Goal: Information Seeking & Learning: Learn about a topic

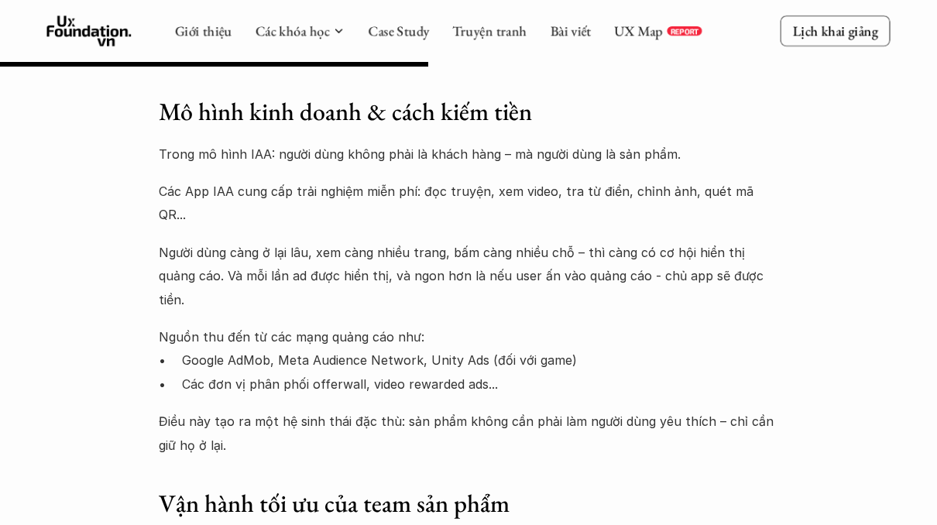
scroll to position [1682, 0]
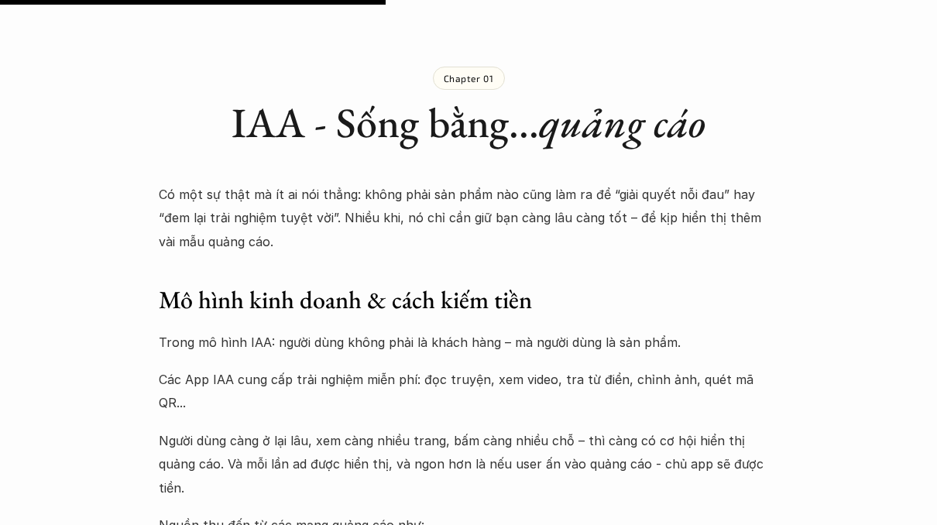
scroll to position [1592, 0]
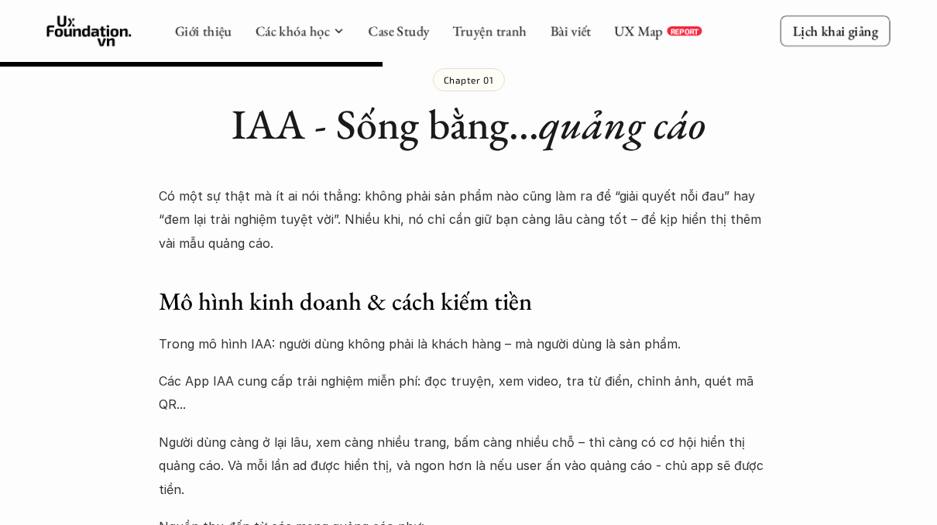
click at [492, 190] on p "Có một sự thật mà ít ai nói thẳng: không phải sản phẩm nào cũng làm ra để “giải…" at bounding box center [468, 219] width 619 height 70
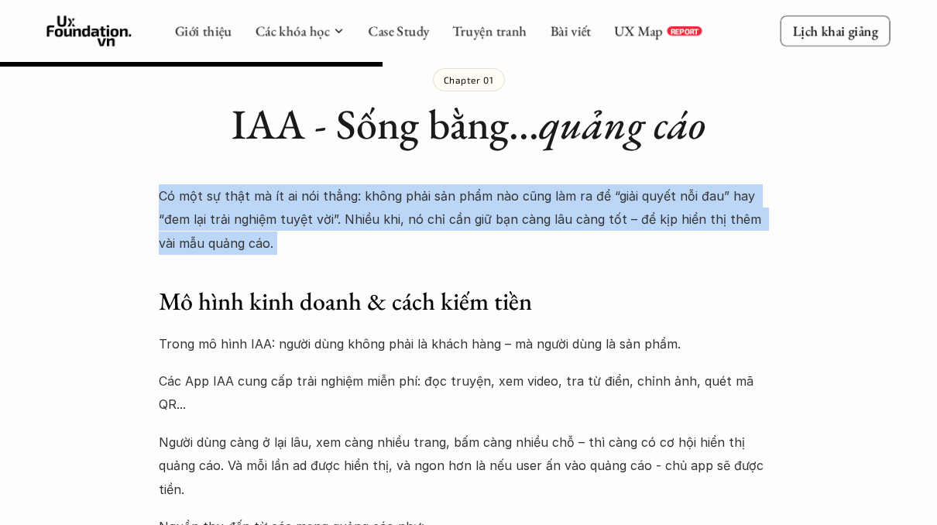
click at [524, 210] on p "Có một sự thật mà ít ai nói thẳng: không phải sản phẩm nào cũng làm ra để “giải…" at bounding box center [468, 219] width 619 height 70
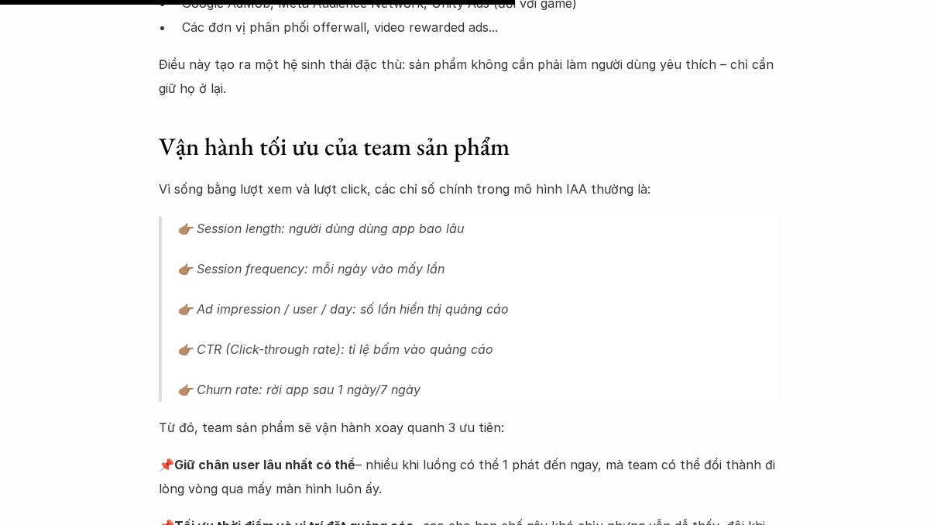
scroll to position [2167, 0]
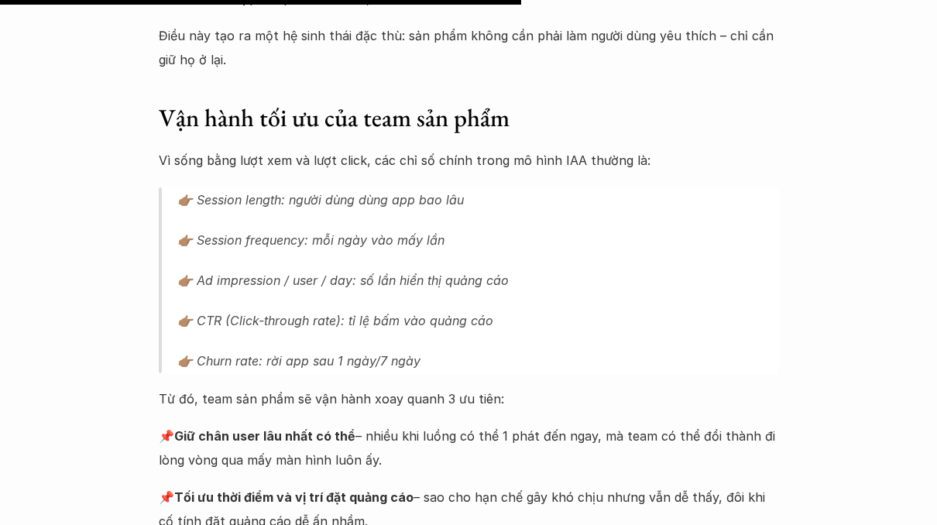
click at [391, 228] on p "👉🏽 Session frequency: mỗi ngày vào mấy lần" at bounding box center [477, 240] width 601 height 25
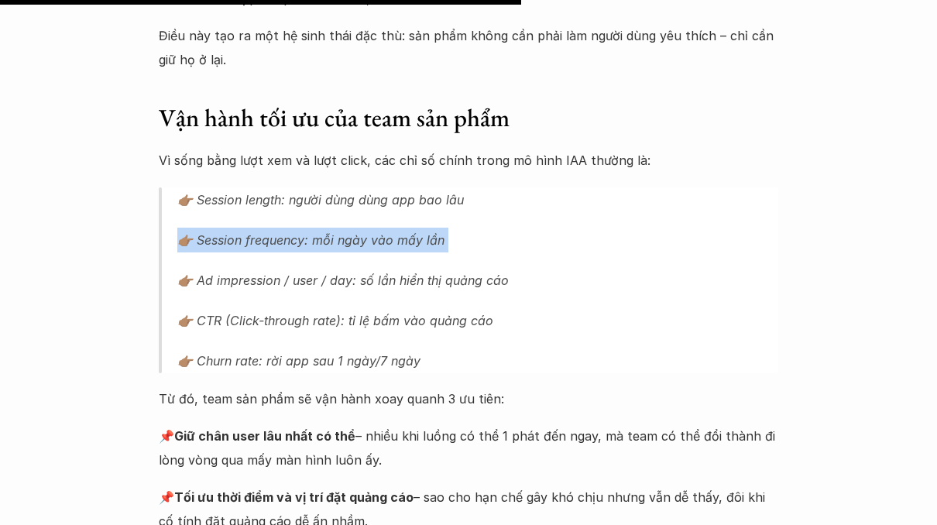
click at [407, 187] on p "👉🏽 Session length: người dùng dùng app bao lâu" at bounding box center [477, 199] width 601 height 25
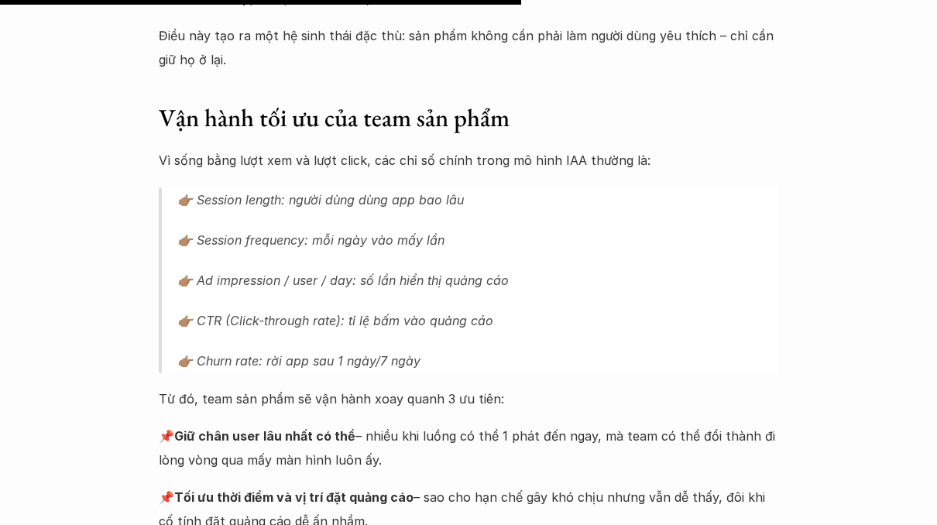
click at [407, 187] on p "👉🏽 Session length: người dùng dùng app bao lâu" at bounding box center [477, 199] width 601 height 25
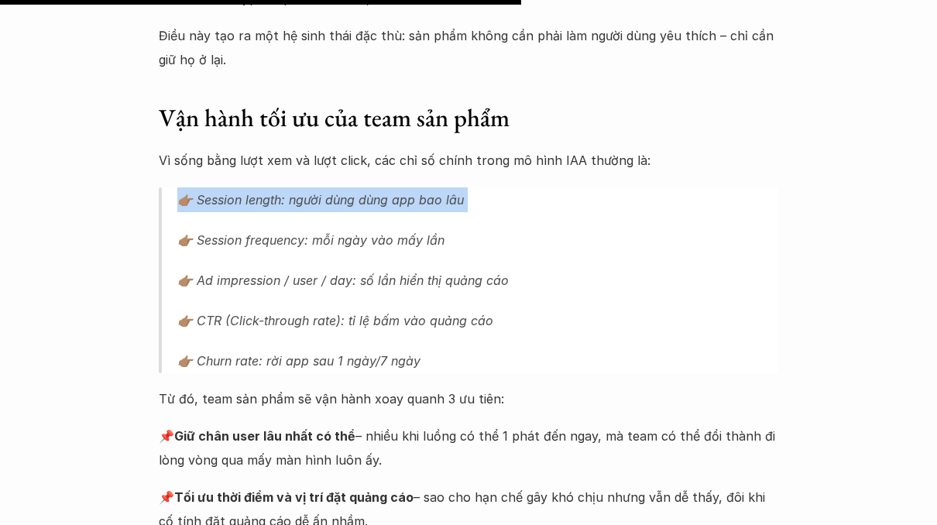
click at [387, 228] on p "👉🏽 Session frequency: mỗi ngày vào mấy lần" at bounding box center [477, 240] width 601 height 25
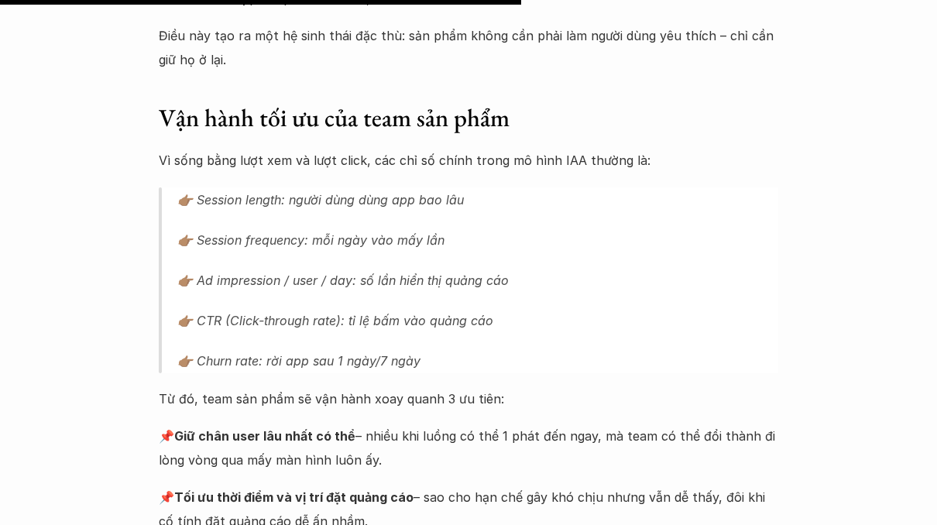
click at [387, 228] on p "👉🏽 Session frequency: mỗi ngày vào mấy lần" at bounding box center [477, 240] width 601 height 25
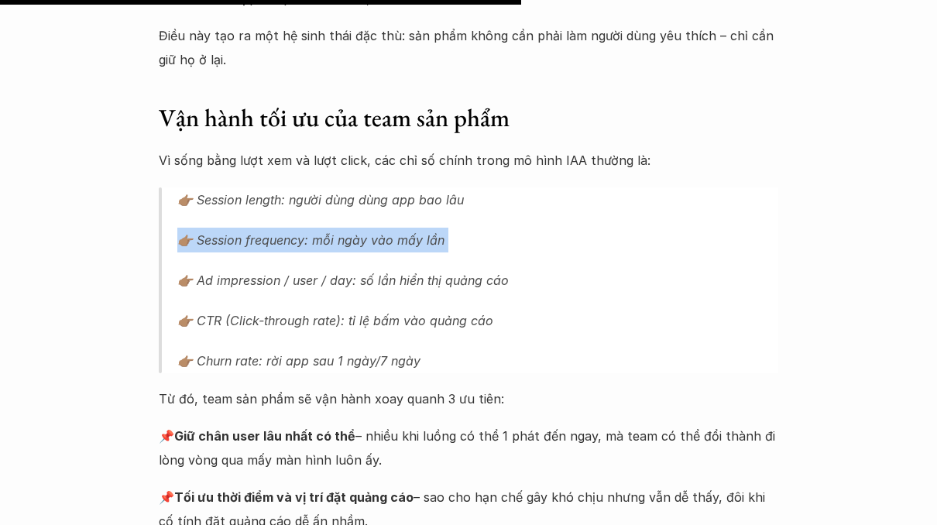
click at [384, 268] on p "👉🏽 Ad impression / user / day: số lần hiển thị quảng cáo" at bounding box center [477, 280] width 601 height 25
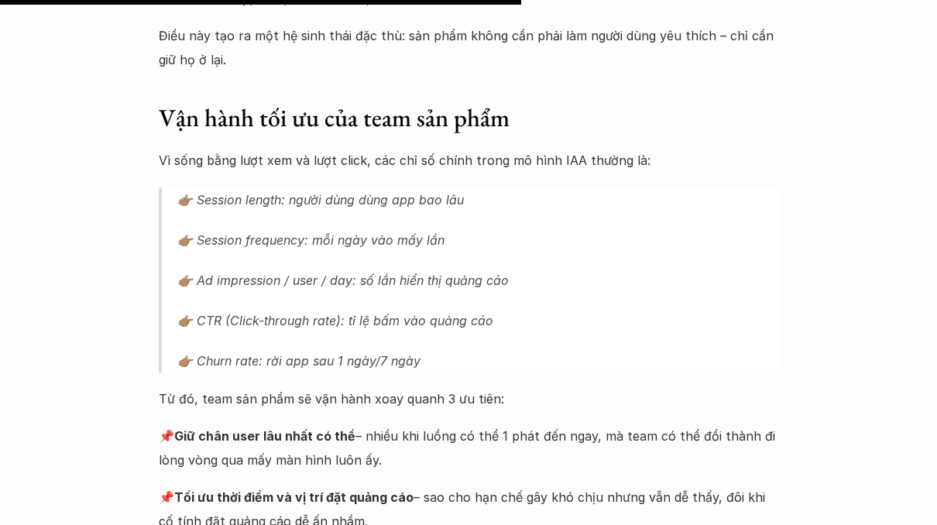
click at [384, 268] on p "👉🏽 Ad impression / user / day: số lần hiển thị quảng cáo" at bounding box center [477, 280] width 601 height 25
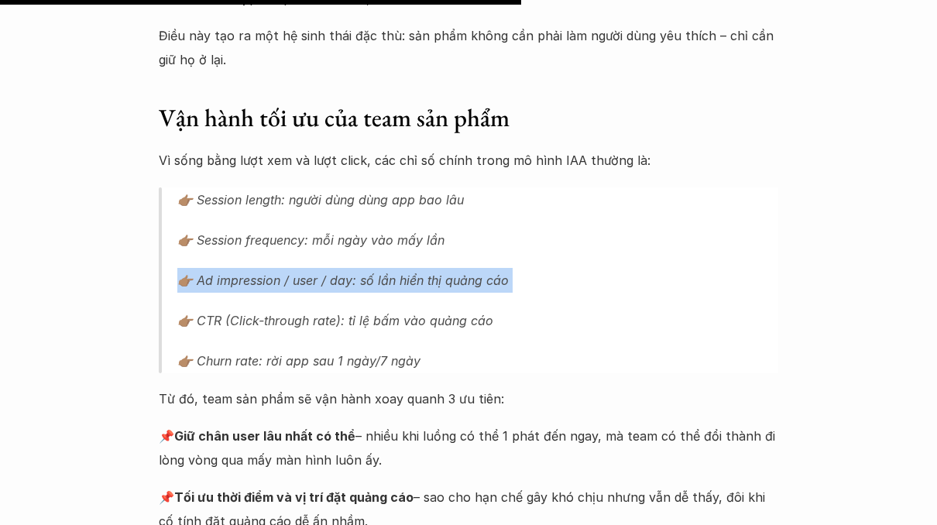
click at [384, 268] on p "👉🏽 Ad impression / user / day: số lần hiển thị quảng cáo" at bounding box center [477, 280] width 601 height 25
click at [345, 308] on p "👉🏽 CTR (Click-through rate): tỉ lệ bấm vào quảng cáo" at bounding box center [477, 320] width 601 height 25
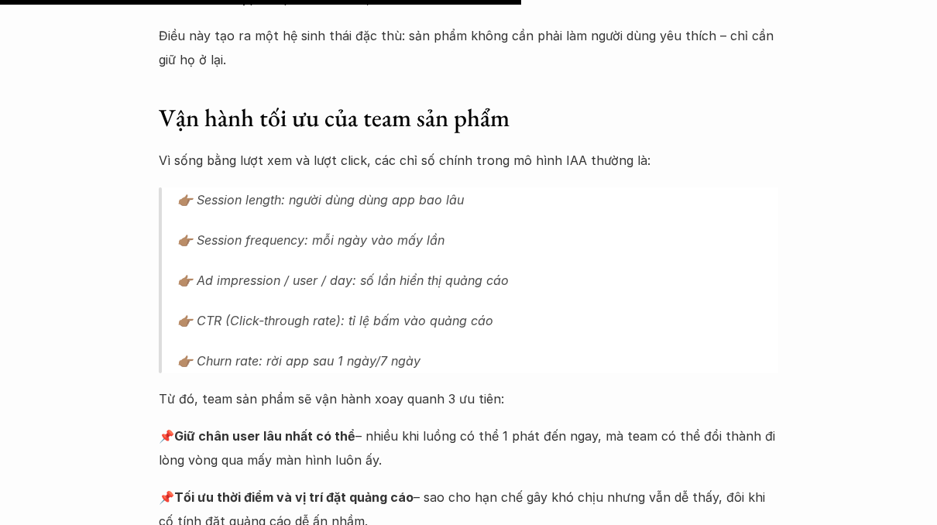
click at [345, 308] on p "👉🏽 CTR (Click-through rate): tỉ lệ bấm vào quảng cáo" at bounding box center [477, 320] width 601 height 25
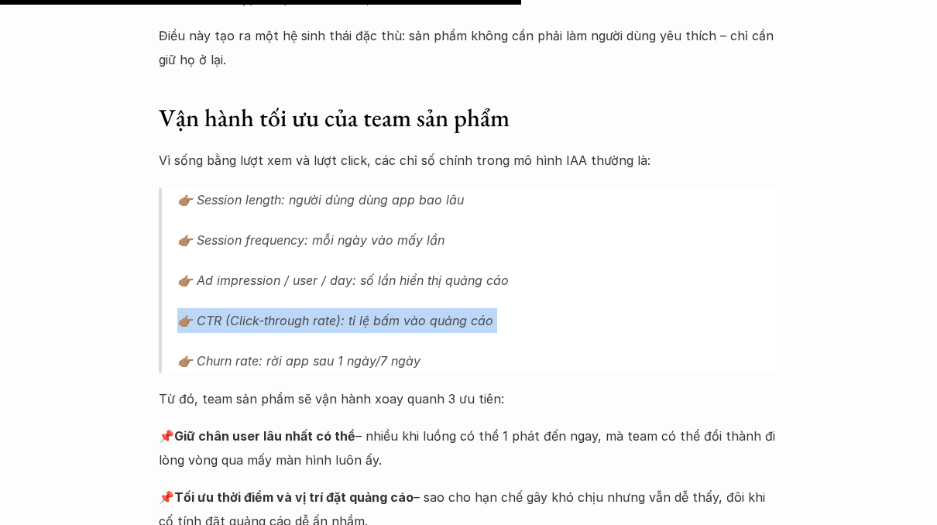
click at [320, 348] on p "👉🏽 Churn rate: rời app sau 1 ngày/7 ngày" at bounding box center [477, 360] width 601 height 25
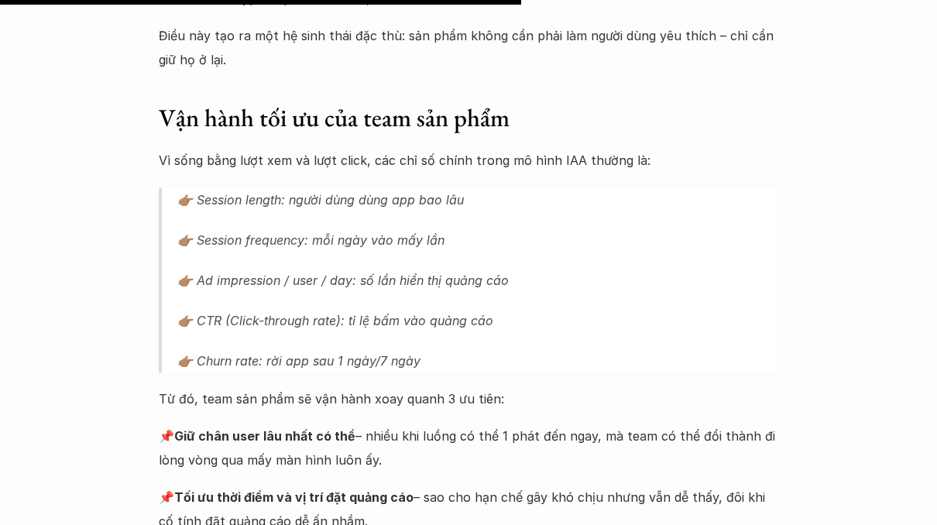
click at [320, 348] on p "👉🏽 Churn rate: rời app sau 1 ngày/7 ngày" at bounding box center [477, 360] width 601 height 25
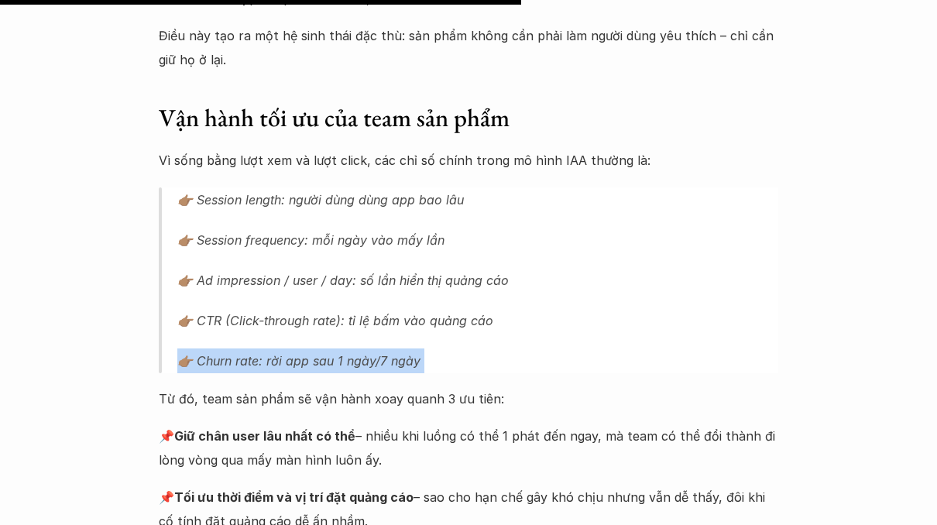
click at [309, 387] on p "Từ đó, team sản phẩm sẽ vận hành xoay quanh 3 ưu tiên:" at bounding box center [468, 398] width 619 height 23
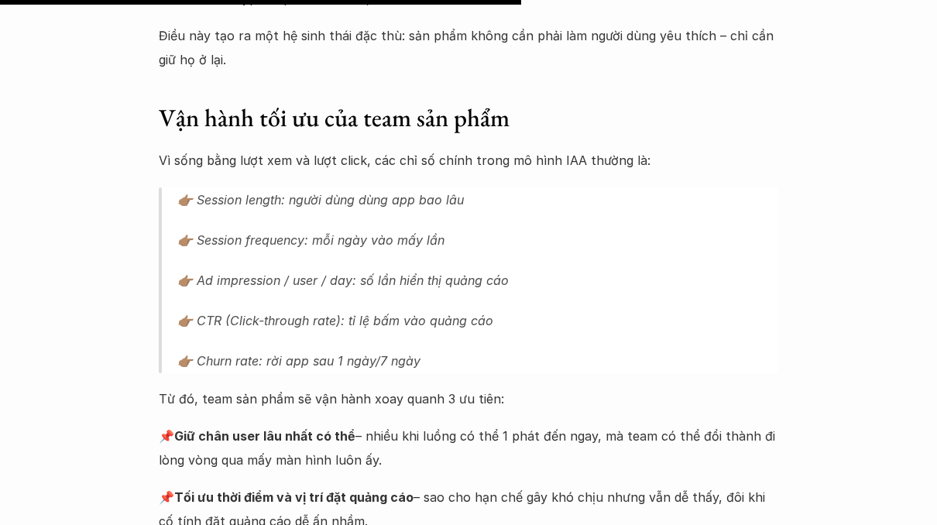
click at [309, 387] on p "Từ đó, team sản phẩm sẽ vận hành xoay quanh 3 ưu tiên:" at bounding box center [468, 398] width 619 height 23
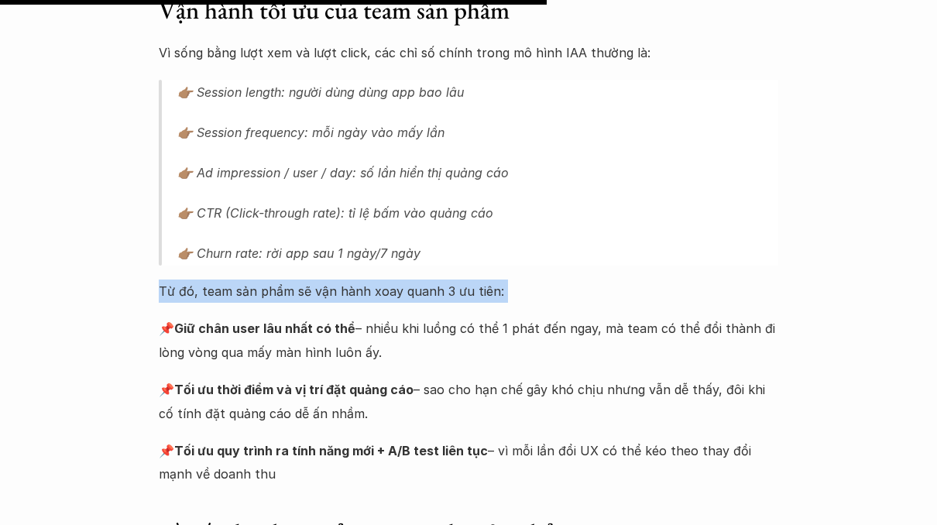
scroll to position [2276, 0]
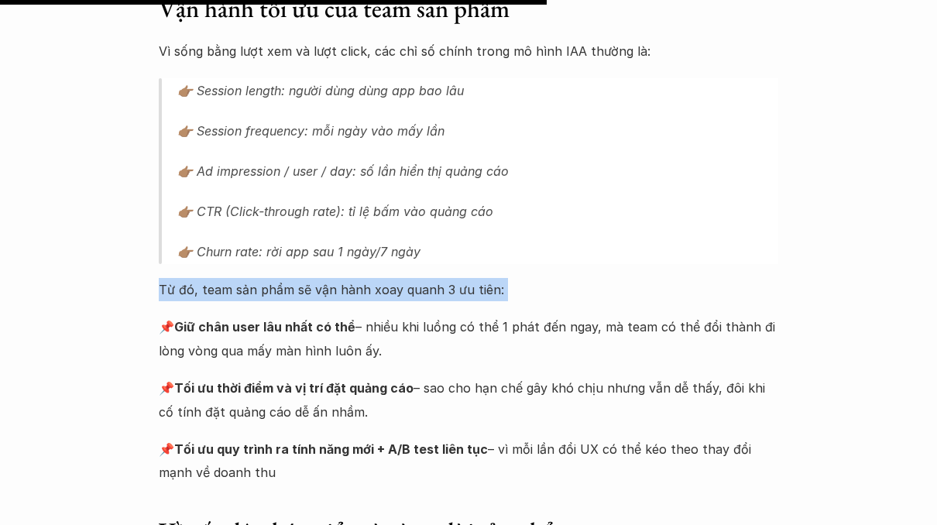
click at [447, 315] on p "📌 Giữ chân user lâu nhất có thể – nhiều khi luồng có thể 1 phát đến ngay, mà te…" at bounding box center [468, 338] width 619 height 47
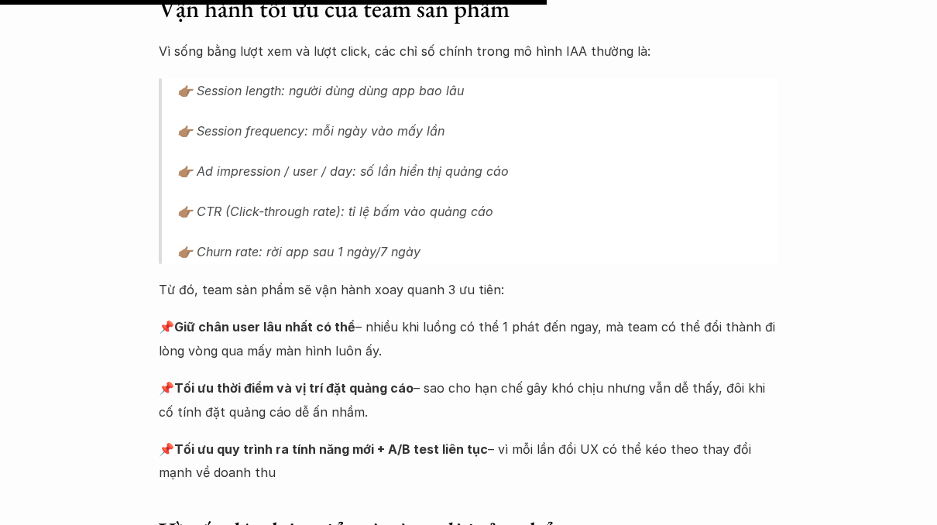
click at [447, 315] on p "📌 Giữ chân user lâu nhất có thể – nhiều khi luồng có thể 1 phát đến ngay, mà te…" at bounding box center [468, 338] width 619 height 47
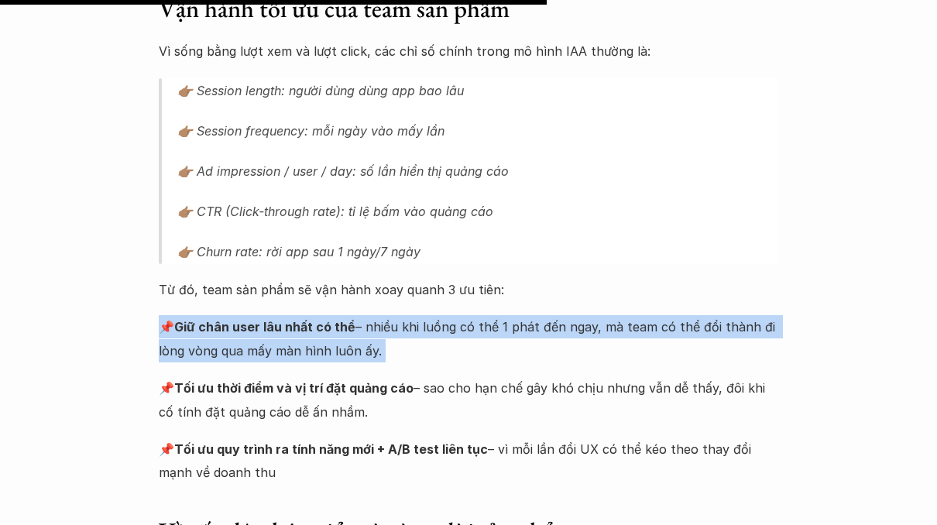
click at [493, 105] on blockquote "👉🏽 Session length: người dùng dùng app bao lâu 👉🏽 Session frequency: mỗi ngày v…" at bounding box center [468, 171] width 619 height 186
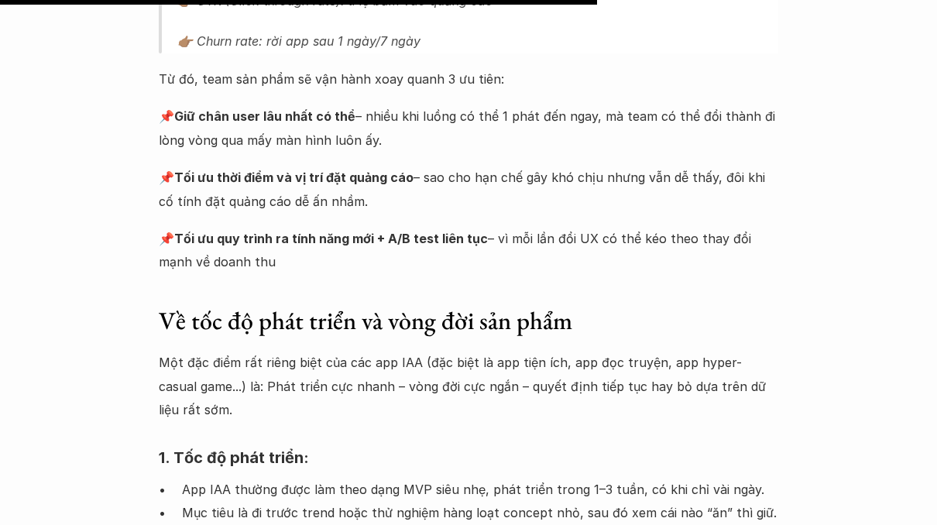
scroll to position [2488, 0]
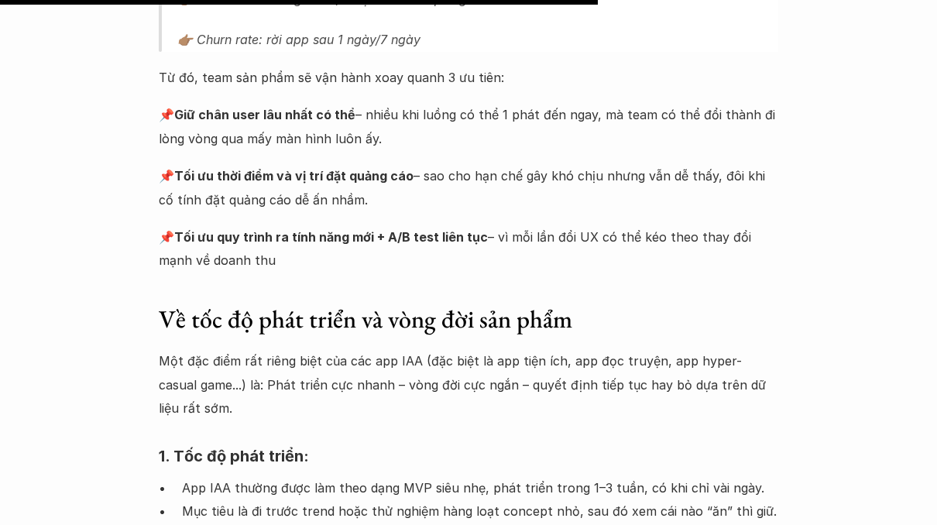
click at [467, 229] on strong "Tối ưu quy trình ra tính năng mới + A/B test liên tục" at bounding box center [331, 236] width 314 height 15
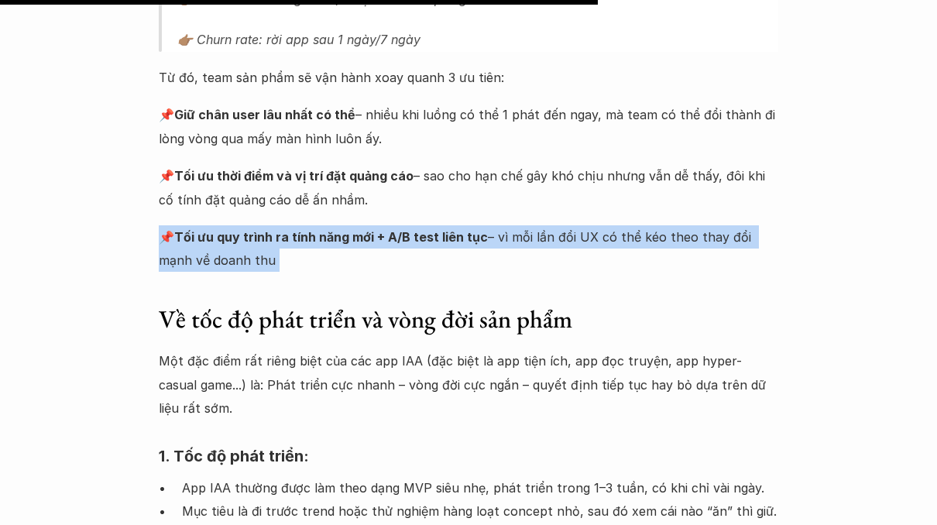
click at [483, 225] on p "📌 Tối ưu quy trình ra tính năng mới + A/B test liên tục – vì mỗi lần đổi UX có …" at bounding box center [468, 248] width 619 height 47
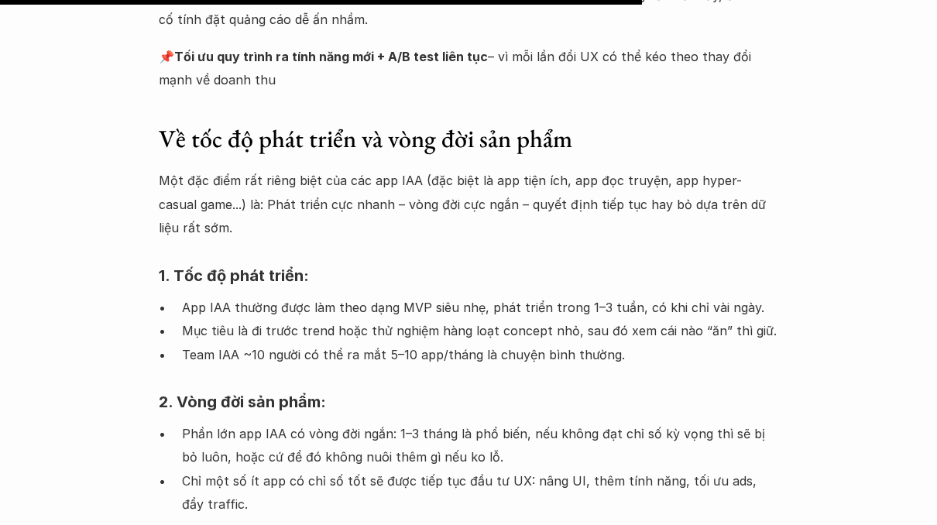
scroll to position [2670, 0]
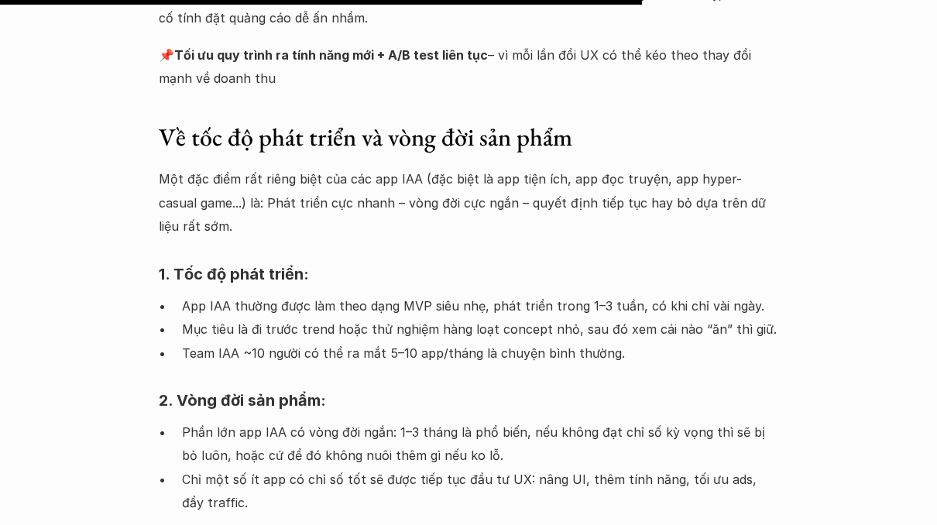
click at [471, 167] on p "Một đặc điểm rất riêng biệt của các app IAA (đặc biệt là app tiện ích, app đọc …" at bounding box center [468, 202] width 619 height 70
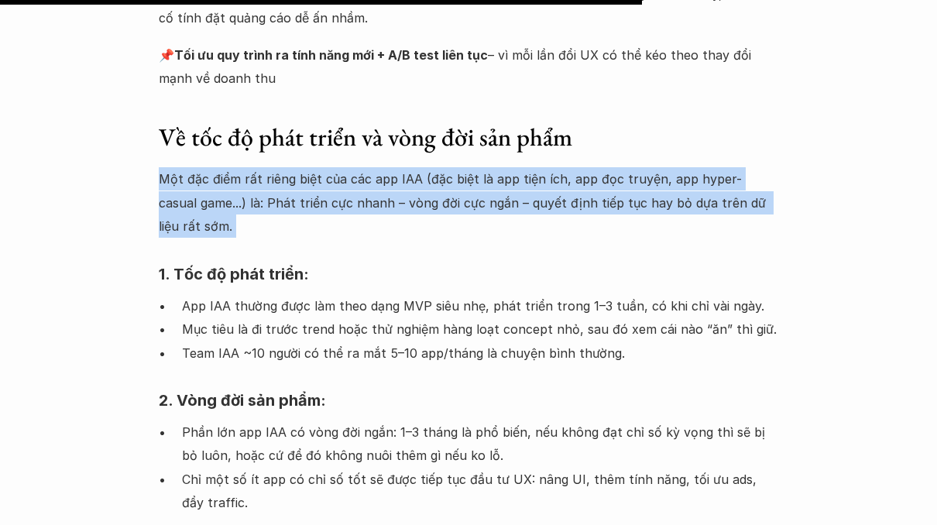
click at [481, 167] on p "Một đặc điểm rất riêng biệt của các app IAA (đặc biệt là app tiện ích, app đọc …" at bounding box center [468, 202] width 619 height 70
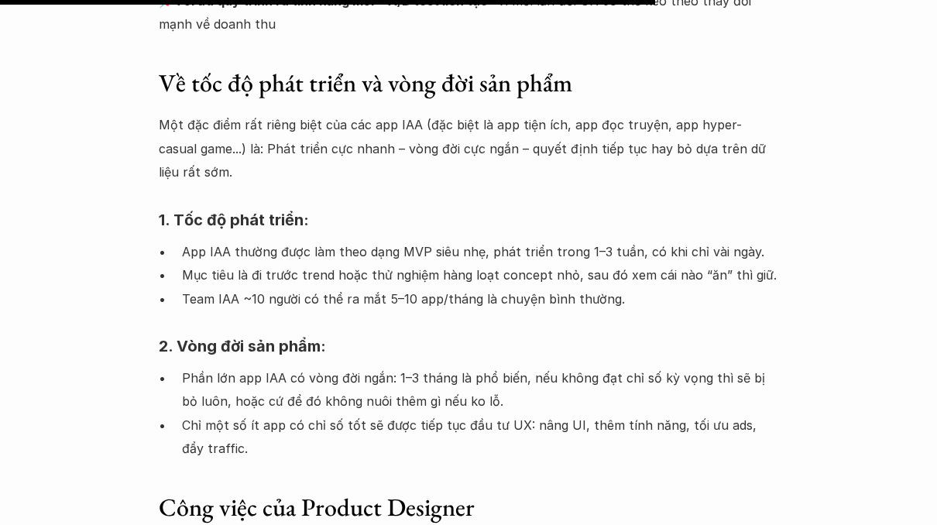
scroll to position [2728, 0]
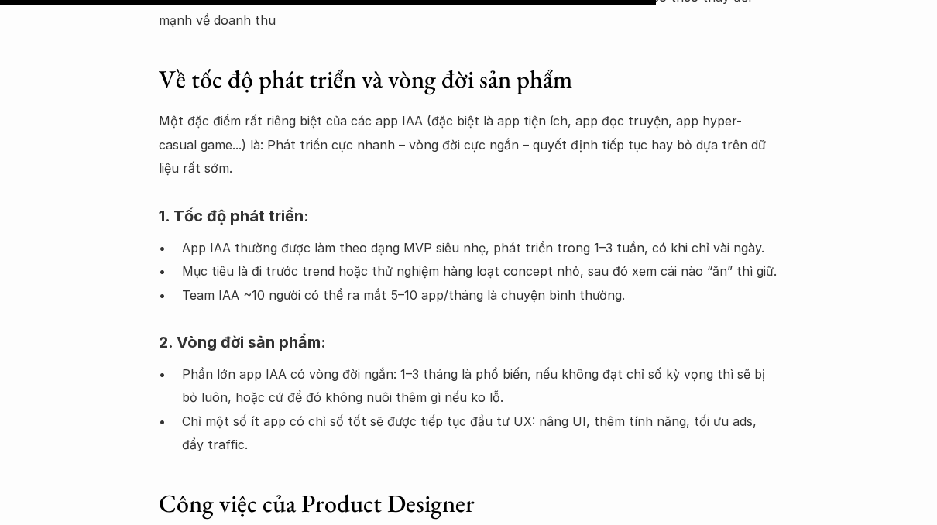
drag, startPoint x: 155, startPoint y: 29, endPoint x: 183, endPoint y: 60, distance: 41.1
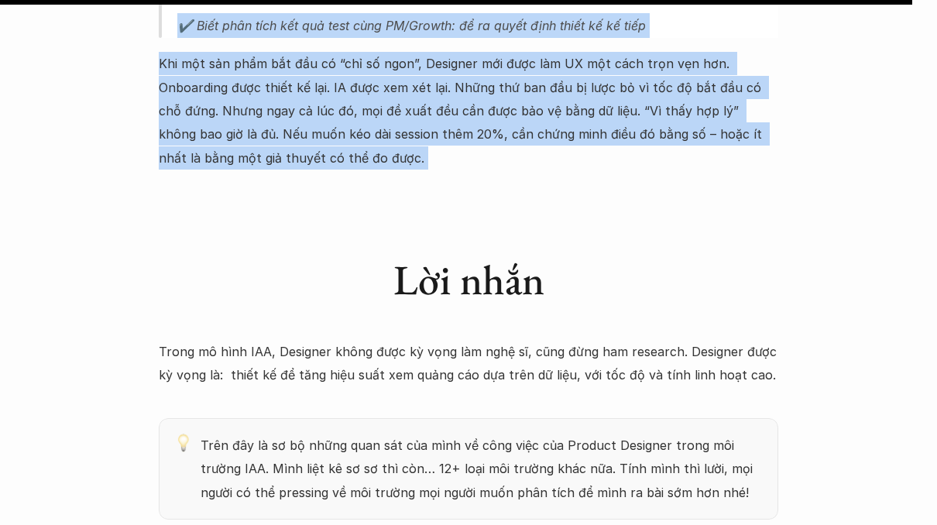
scroll to position [3796, 0]
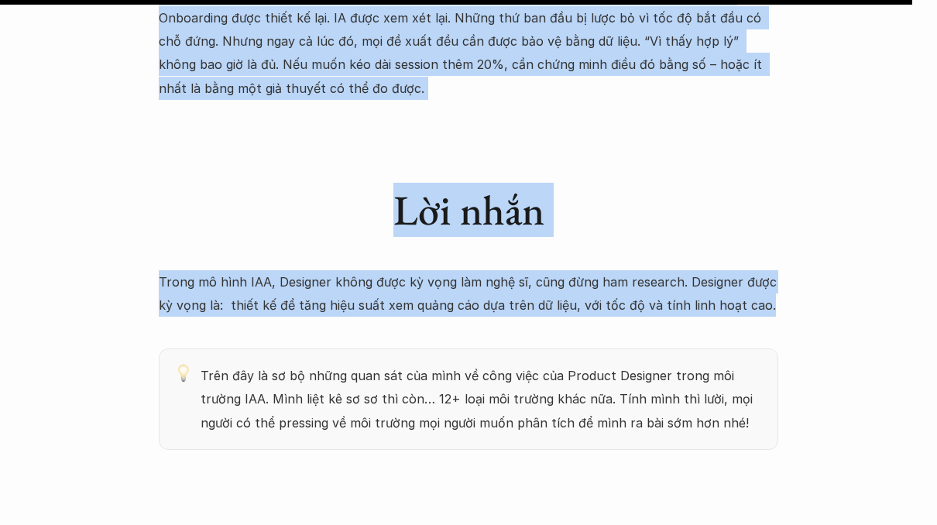
drag, startPoint x: 163, startPoint y: 197, endPoint x: 874, endPoint y: 266, distance: 713.9
copy div "Mô hình kinh doanh & cách kiếm tiền Trong mô hình IAA: người dùng không phải là…"
click at [594, 132] on div "Lời nhắn" at bounding box center [468, 197] width 619 height 132
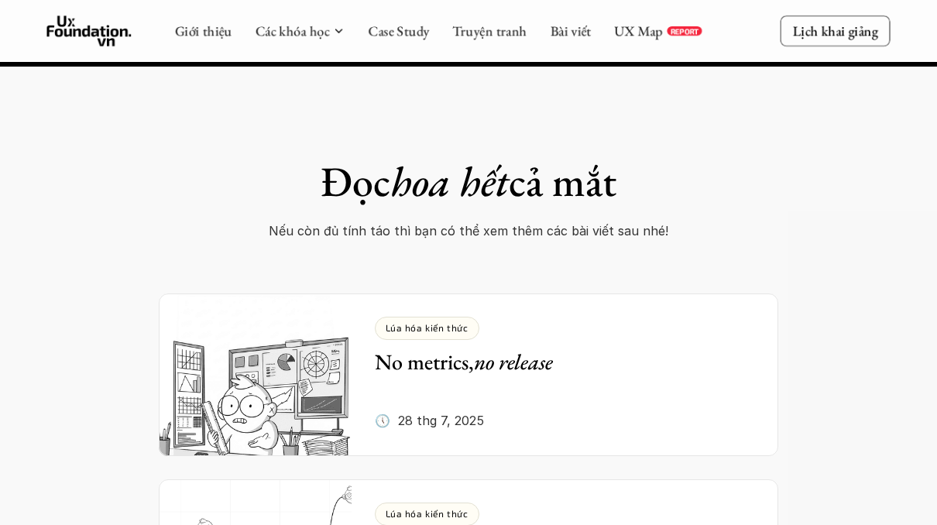
scroll to position [4480, 0]
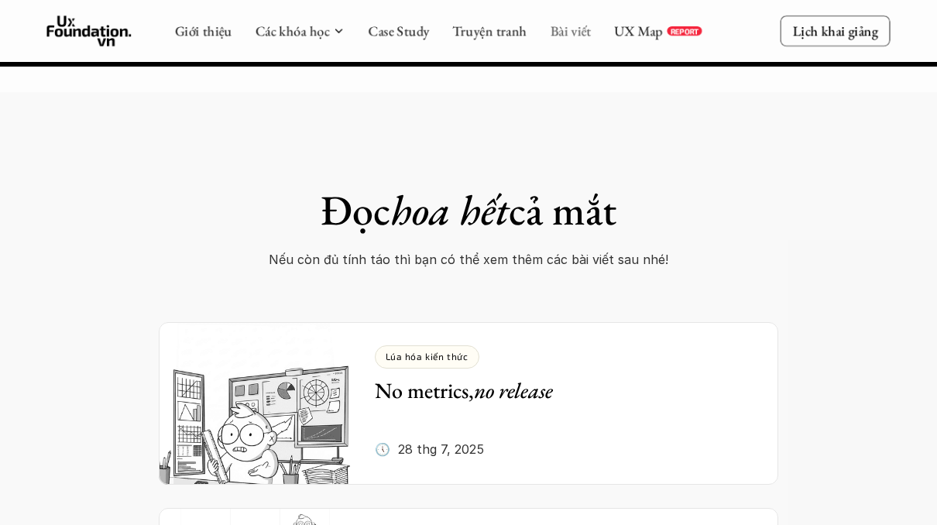
click at [567, 35] on link "Bài viết" at bounding box center [570, 31] width 41 height 18
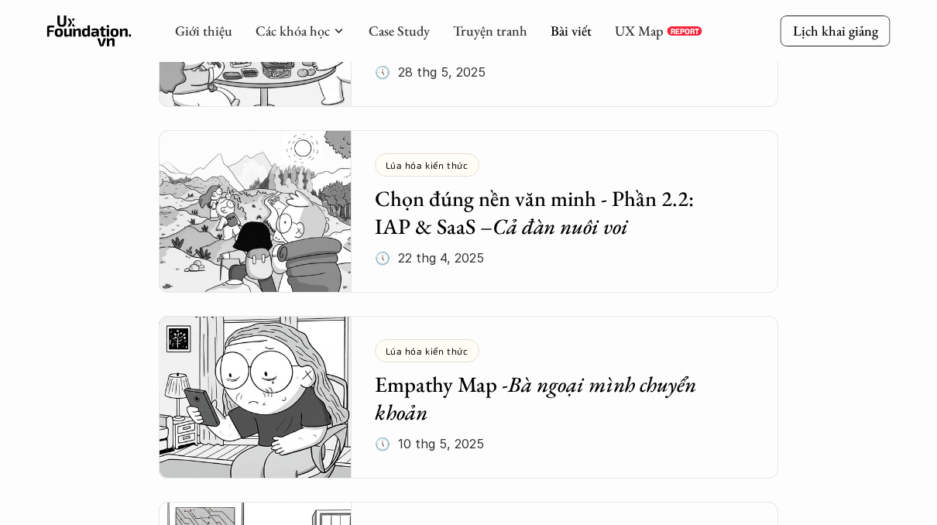
scroll to position [963, 0]
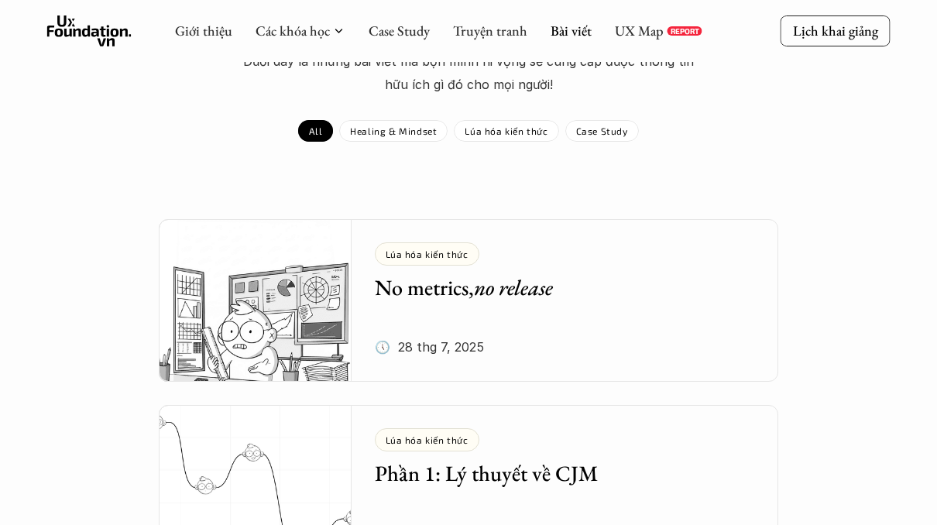
scroll to position [0, 0]
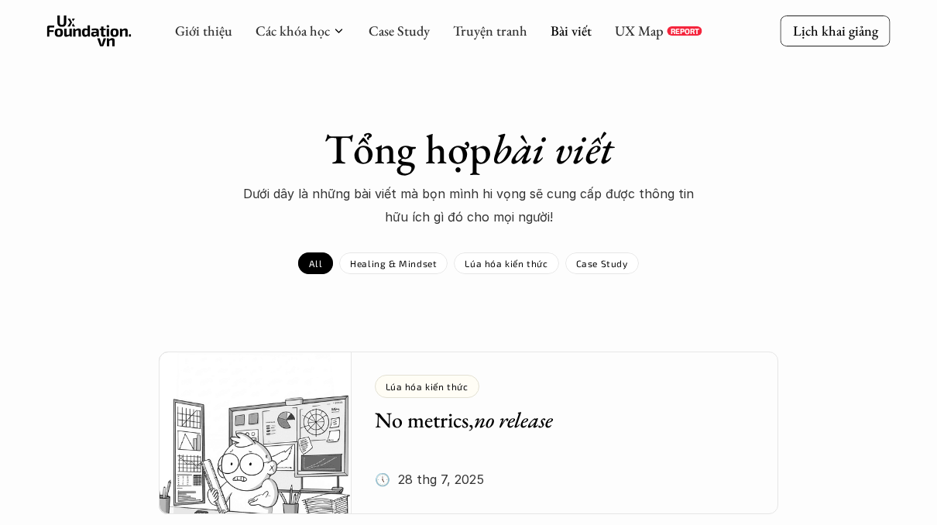
scroll to position [3905, 0]
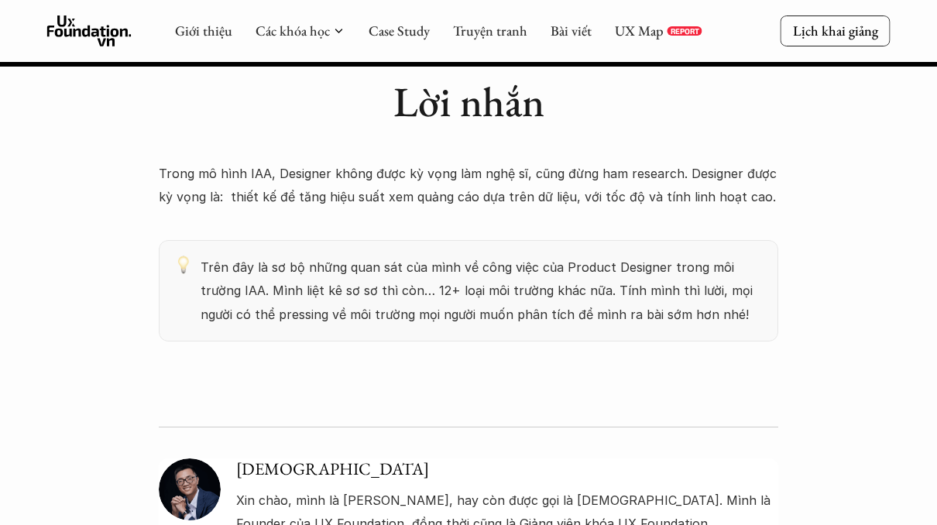
click at [675, 162] on p "Trong mô hình IAA, Designer không được kỳ vọng làm nghệ sĩ, cũng đừng ham resea…" at bounding box center [468, 185] width 619 height 47
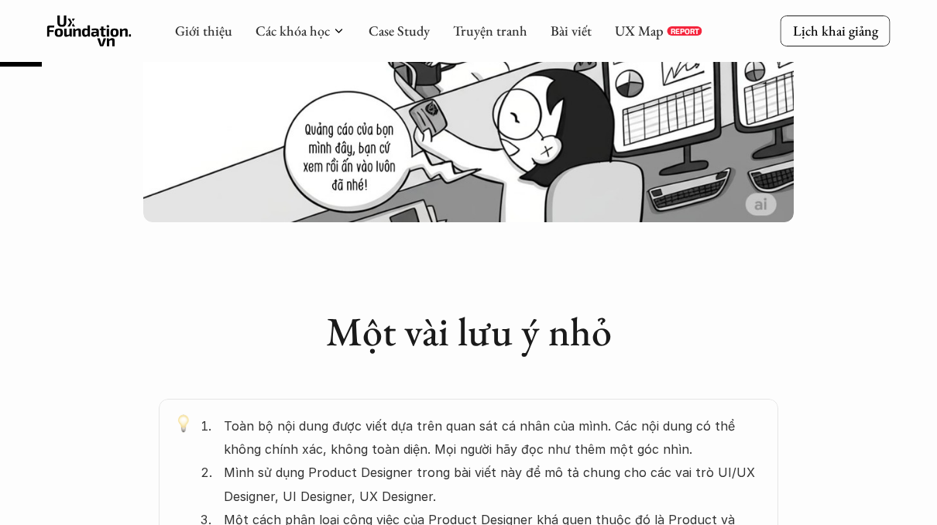
scroll to position [0, 0]
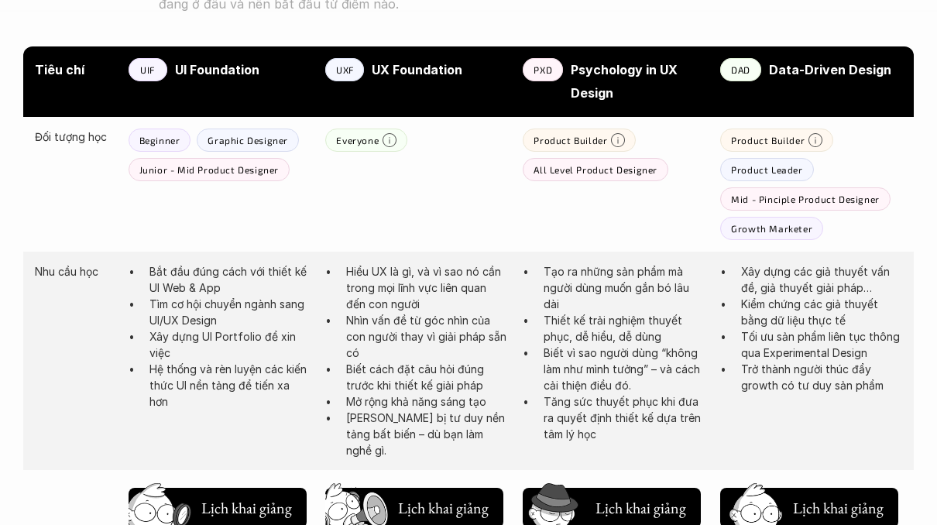
scroll to position [845, 0]
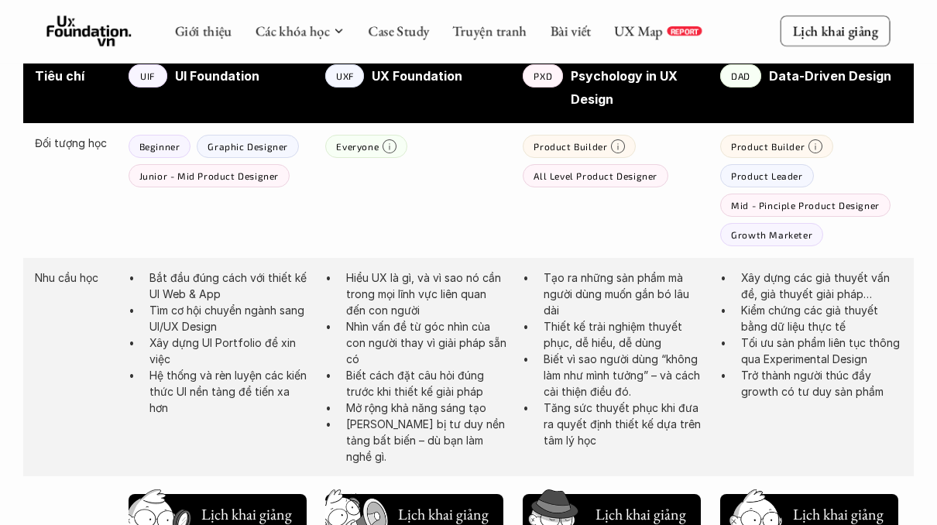
click at [370, 143] on p "Everyone" at bounding box center [357, 146] width 43 height 11
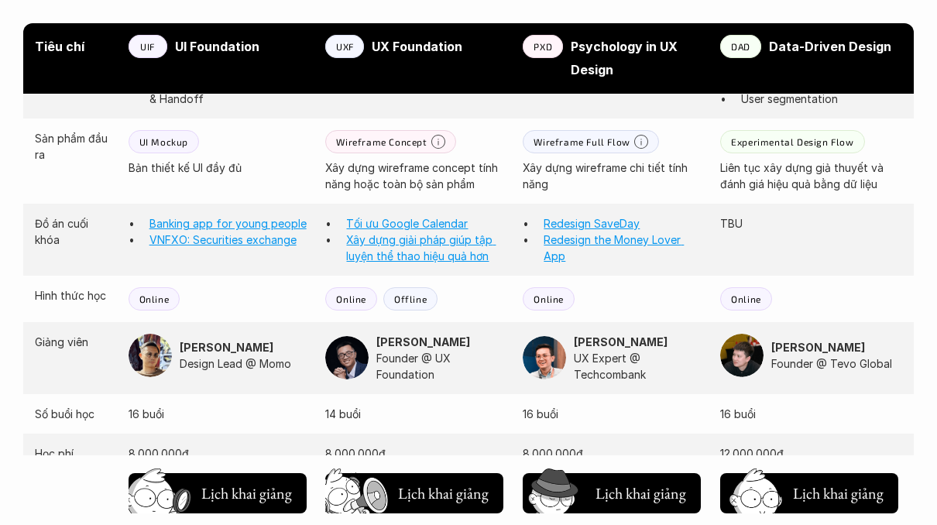
scroll to position [1478, 0]
click at [436, 334] on strong "Nguyễn Vương Chung" at bounding box center [423, 340] width 94 height 13
click at [418, 349] on p "Founder @ UX Foundation" at bounding box center [441, 365] width 131 height 33
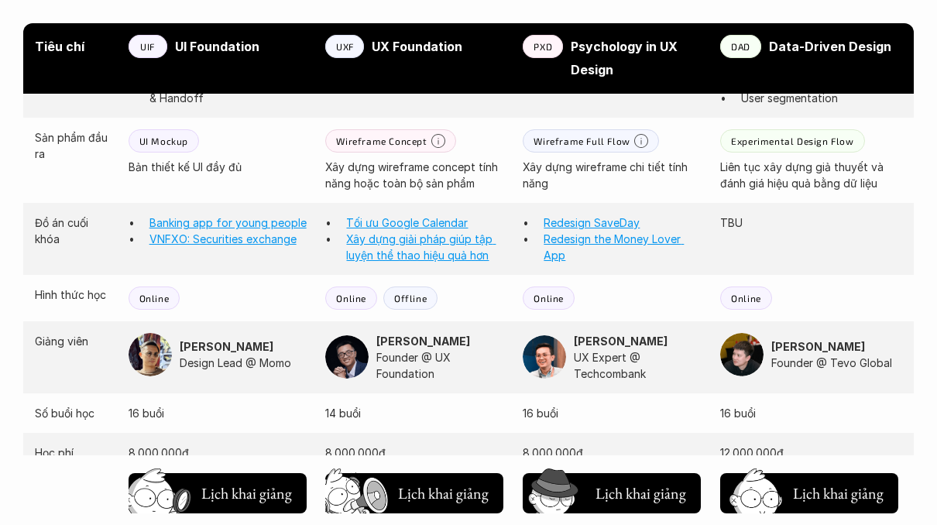
click at [220, 340] on strong "Nguyễn Hoàng Anh" at bounding box center [227, 346] width 94 height 13
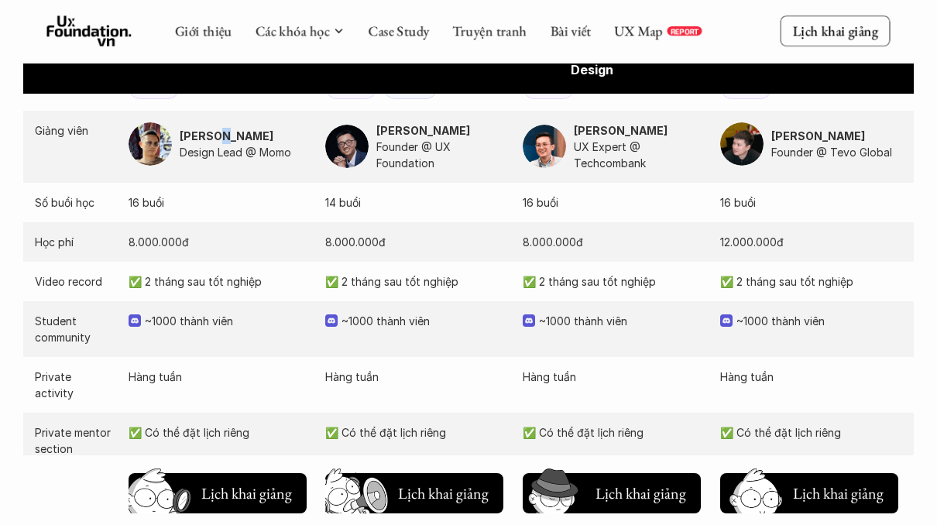
scroll to position [1686, 0]
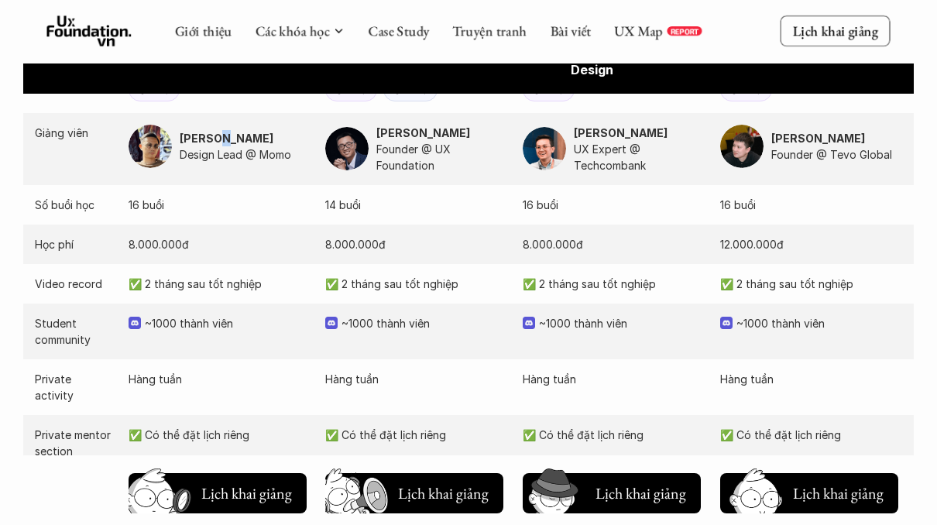
click at [376, 427] on p "✅ Có thể đặt lịch riêng" at bounding box center [416, 435] width 182 height 16
click at [389, 315] on p "~1000 thành viên" at bounding box center [424, 323] width 166 height 16
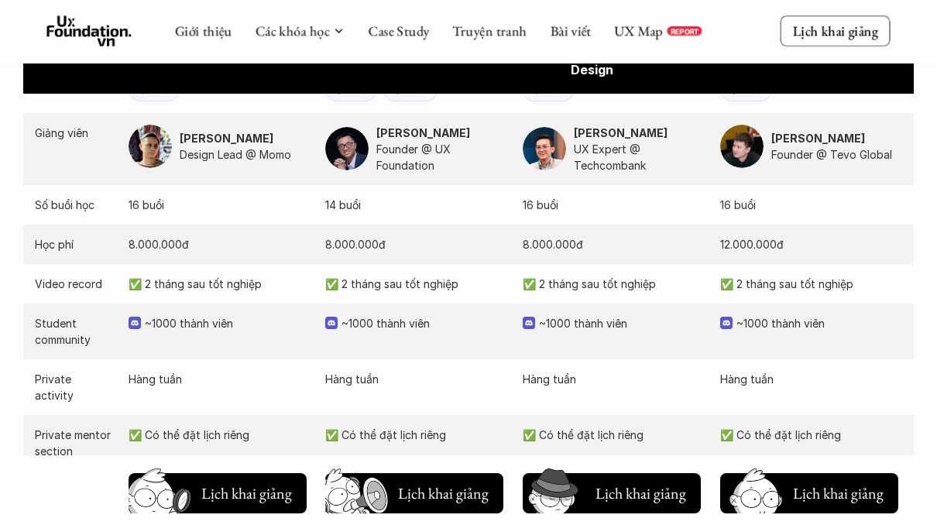
click at [332, 317] on img at bounding box center [331, 323] width 12 height 12
click at [382, 276] on p "✅ 2 tháng sau tốt nghiệp" at bounding box center [416, 284] width 182 height 16
click at [389, 315] on p "~1000 thành viên" at bounding box center [424, 323] width 166 height 16
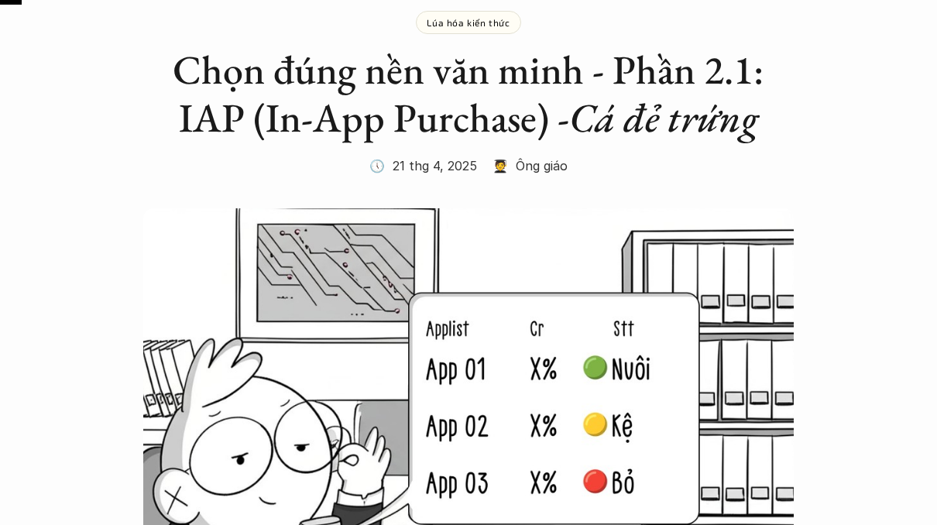
scroll to position [99, 0]
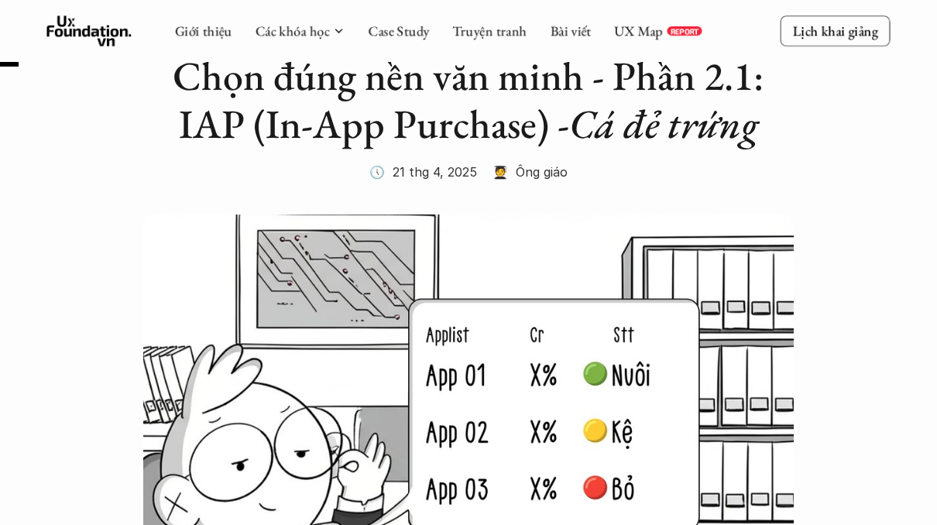
click at [209, 74] on h2 "Chọn đúng nền văn minh - Phần 2.1: IAP (In-App Purchase) - Cá đẻ trứng" at bounding box center [468, 100] width 619 height 97
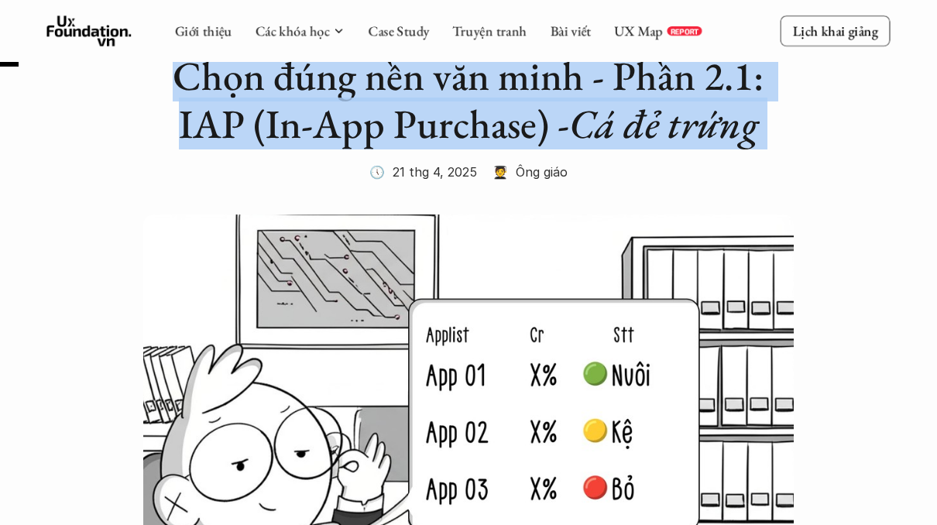
click at [209, 74] on h2 "Chọn đúng nền văn minh - Phần 2.1: IAP (In-App Purchase) - Cá đẻ trứng" at bounding box center [468, 100] width 619 height 97
copy h2 "Chọn đúng nền văn minh - Phần 2.1: IAP (In-App Purchase) - Cá đẻ trứng"
click at [525, 91] on h2 "Chọn đúng nền văn minh - Phần 2.1: IAP (In-App Purchase) - Cá đẻ trứng" at bounding box center [468, 100] width 619 height 97
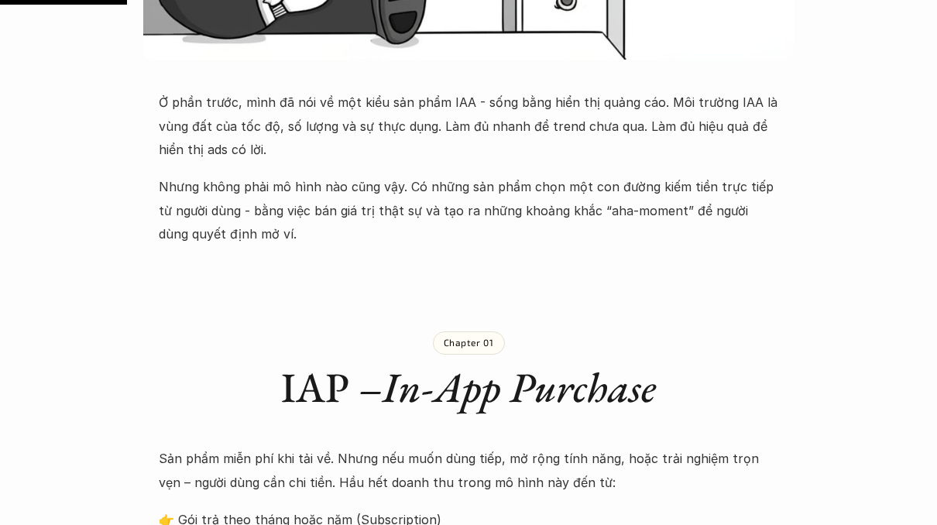
scroll to position [704, 0]
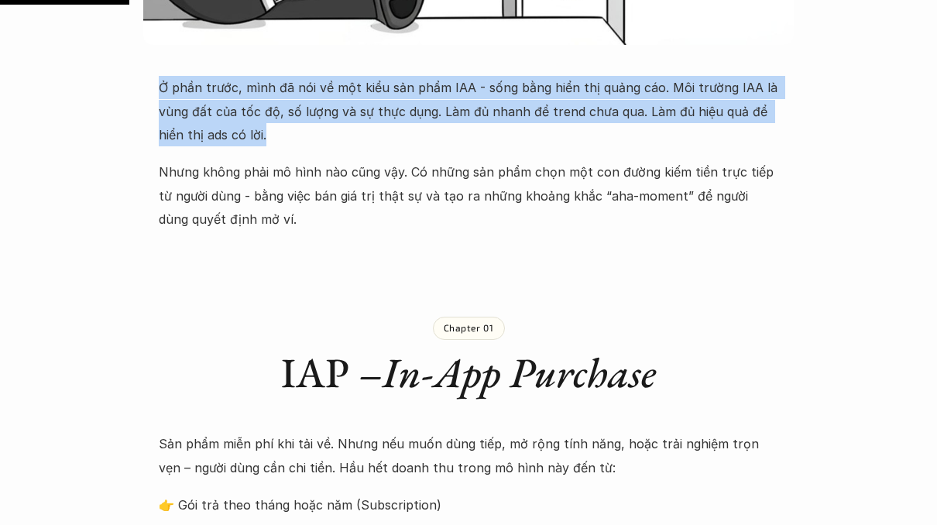
drag, startPoint x: 152, startPoint y: 78, endPoint x: 258, endPoint y: 149, distance: 127.3
copy p "Ở phần trước, mình đã nói về một kiểu sản phẩm IAA - sống bằng hiển thị quảng c…"
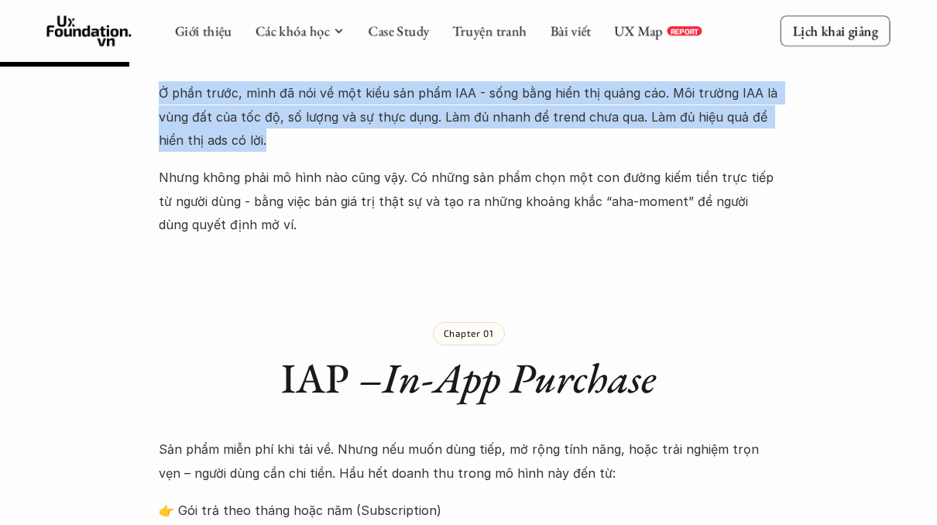
scroll to position [681, 0]
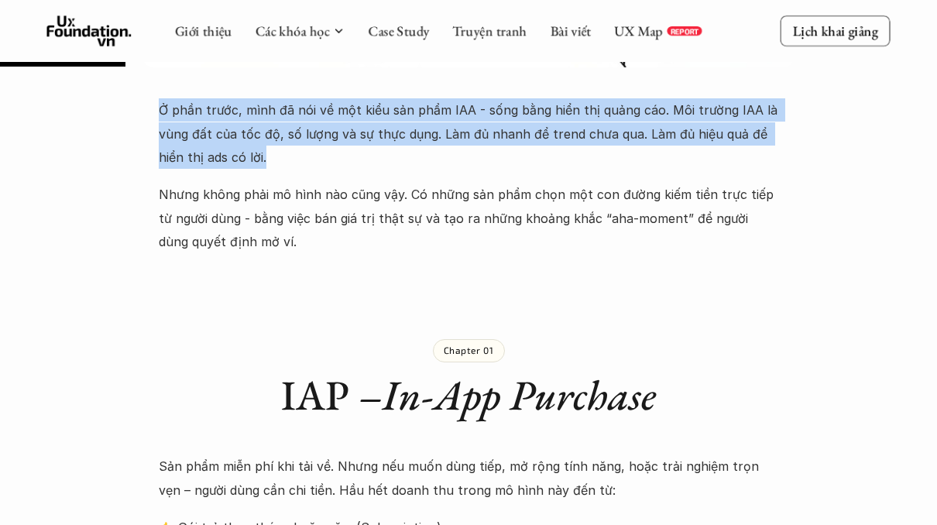
drag, startPoint x: 222, startPoint y: 147, endPoint x: 167, endPoint y: 114, distance: 64.3
click at [222, 147] on p "Ở phần trước, mình đã nói về một kiểu sản phẩm IAA - sống bằng hiển thị quảng c…" at bounding box center [468, 133] width 619 height 70
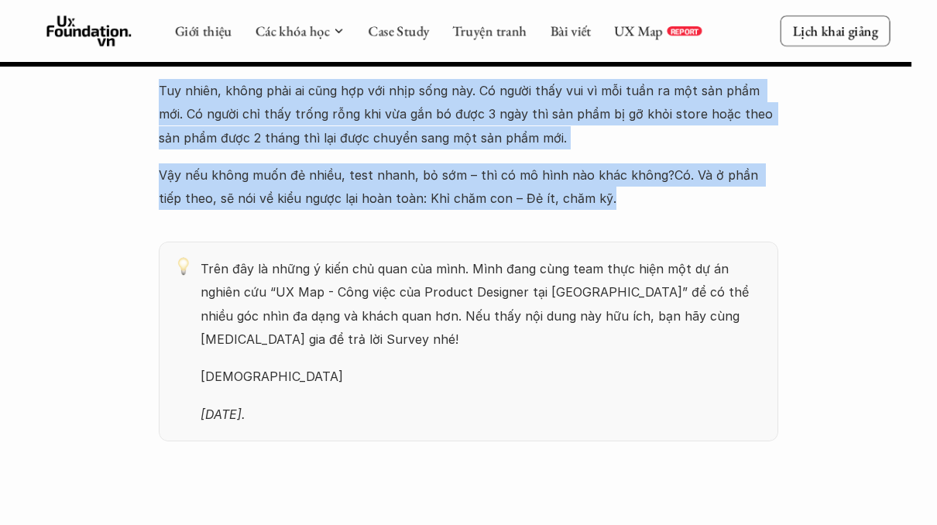
scroll to position [4959, 0]
drag, startPoint x: 156, startPoint y: 105, endPoint x: 649, endPoint y: 198, distance: 502.5
copy div "Ở phần trước, mình đã nói về một kiểu sản phẩm IAA - sống bằng hiển thị quảng c…"
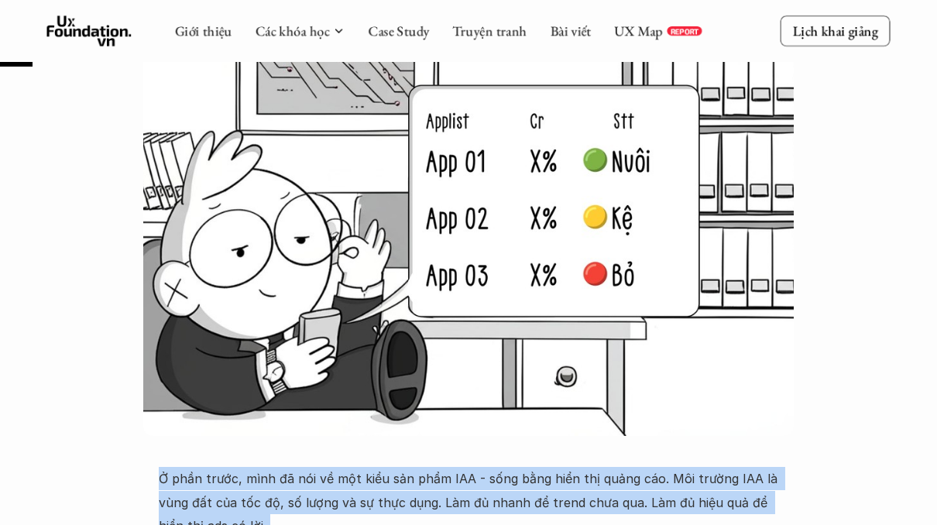
scroll to position [0, 0]
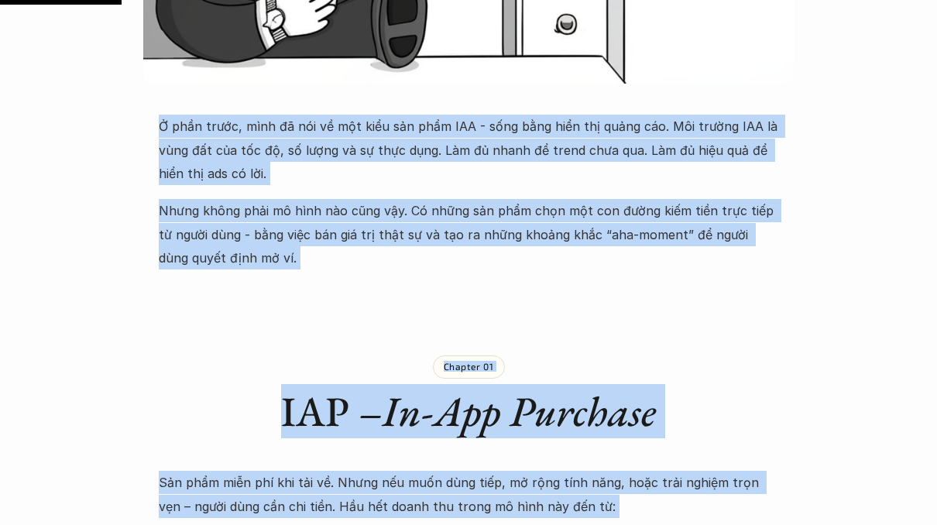
click at [608, 206] on p "Nhưng không phải mô hình nào cũng vậy. Có những sản phẩm chọn một con đường kiế…" at bounding box center [468, 234] width 619 height 70
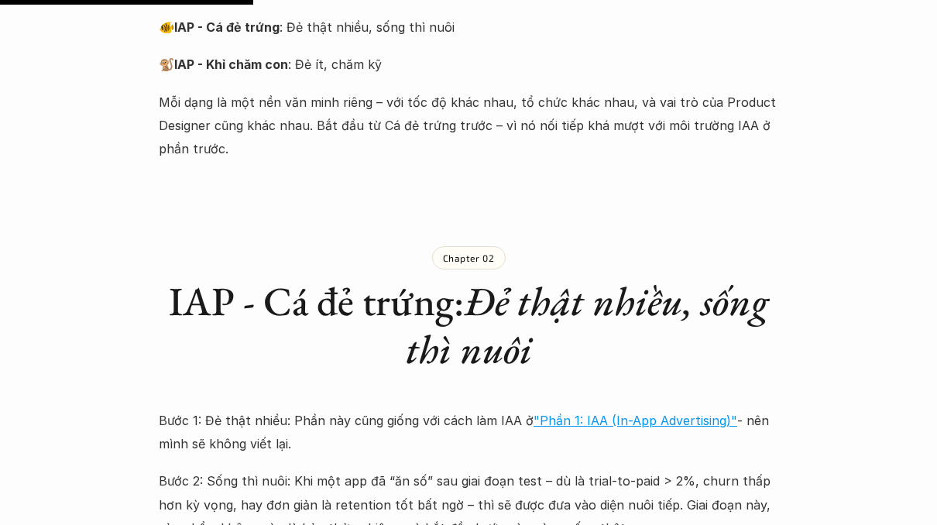
scroll to position [1382, 0]
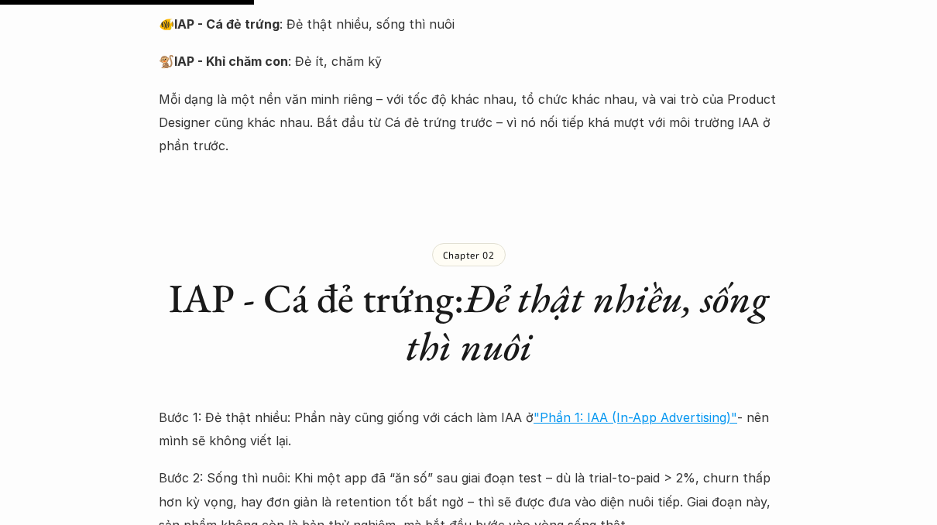
click at [413, 26] on p "🐠 IAP - Cá đẻ trứng : Đẻ thật nhiều, sống thì nuôi" at bounding box center [468, 23] width 619 height 23
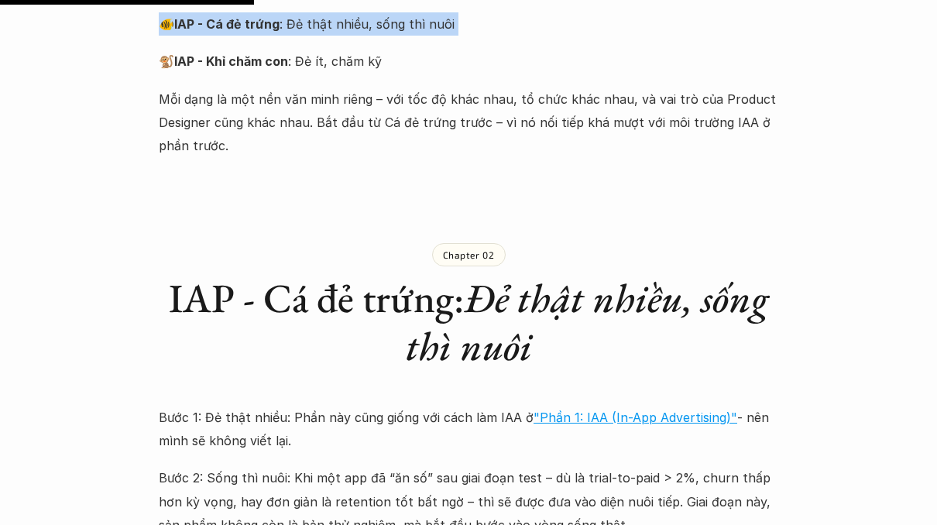
click at [359, 63] on p "🐒 IAP - Khỉ chăm con : Đẻ ít, chăm kỹ" at bounding box center [468, 61] width 619 height 23
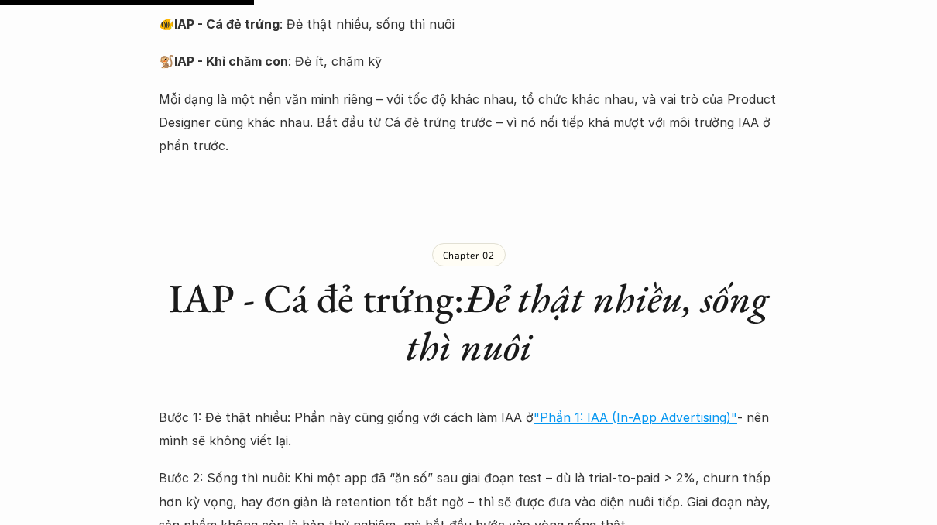
click at [359, 63] on p "🐒 IAP - Khỉ chăm con : Đẻ ít, chăm kỹ" at bounding box center [468, 61] width 619 height 23
click at [381, 72] on p "🐒 IAP - Khỉ chăm con : Đẻ ít, chăm kỹ" at bounding box center [468, 61] width 619 height 23
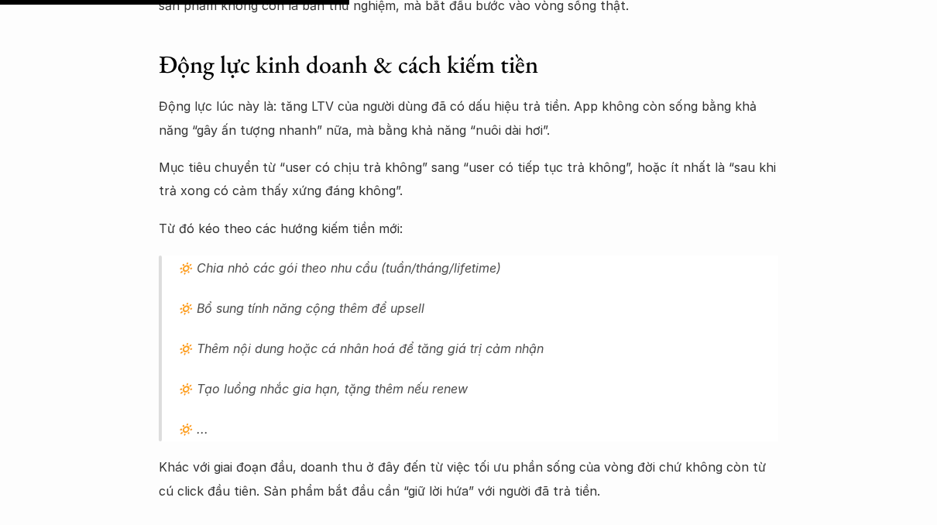
scroll to position [1906, 0]
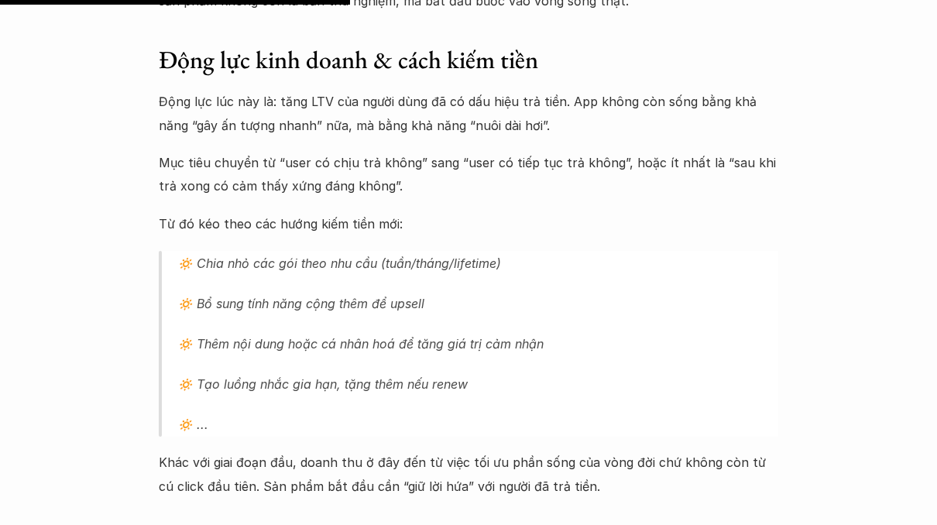
click at [380, 162] on p "Mục tiêu chuyển từ “user có chịu trả không” sang “user có tiếp tục trả không”, …" at bounding box center [468, 174] width 619 height 47
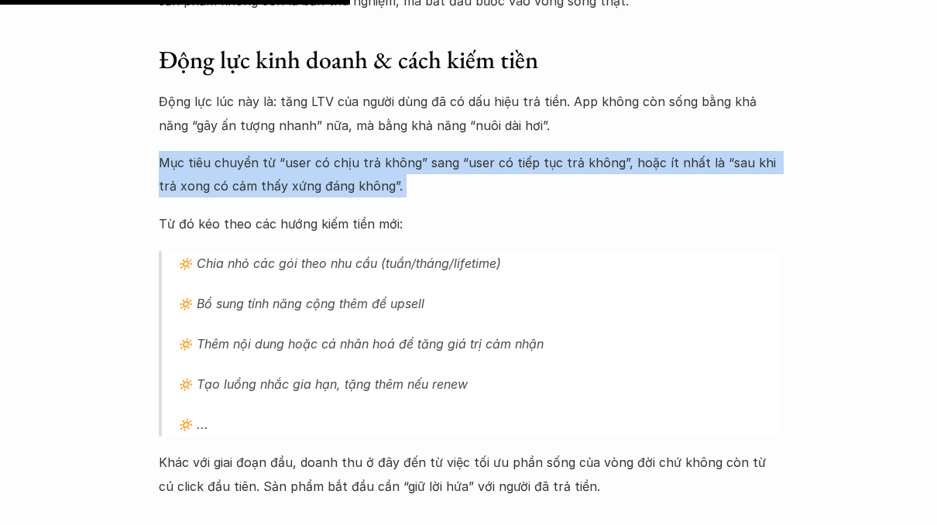
click at [347, 186] on p "Mục tiêu chuyển từ “user có chịu trả không” sang “user có tiếp tục trả không”, …" at bounding box center [468, 174] width 619 height 47
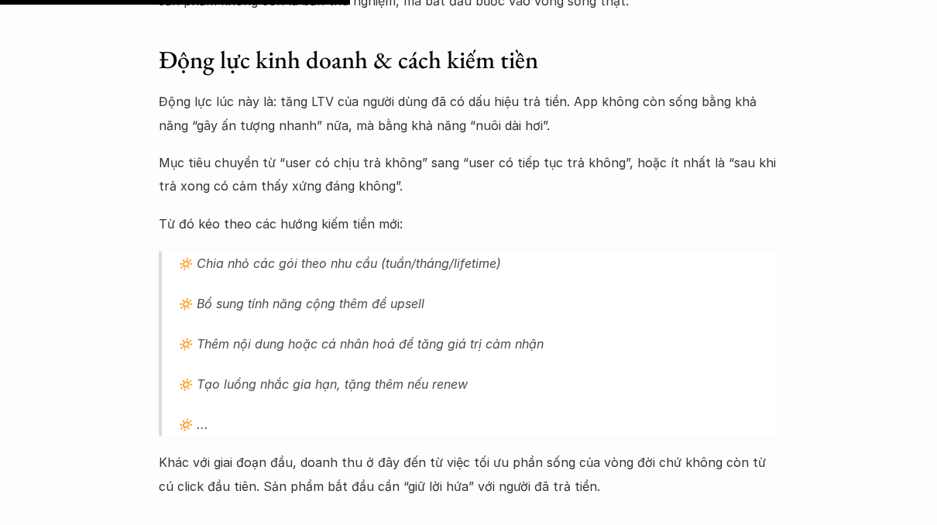
click at [347, 186] on p "Mục tiêu chuyển từ “user có chịu trả không” sang “user có tiếp tục trả không”, …" at bounding box center [468, 174] width 619 height 47
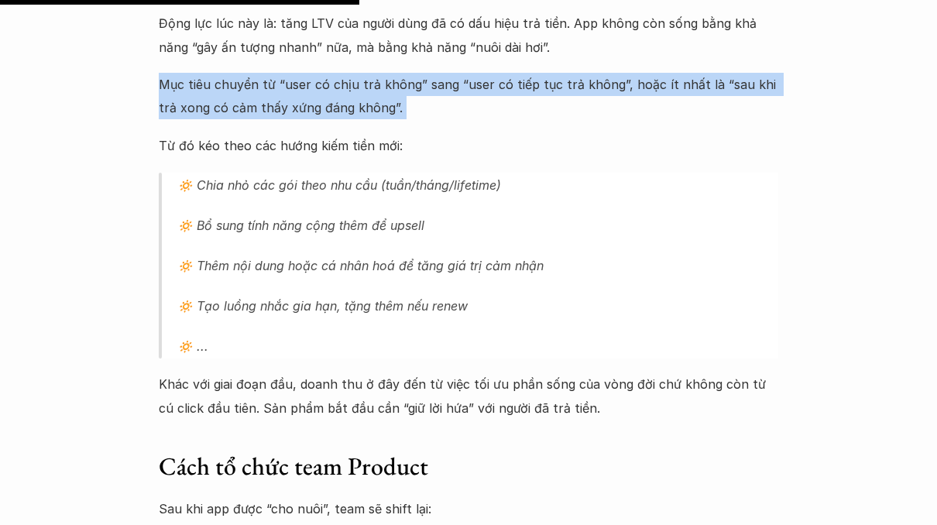
scroll to position [1988, 0]
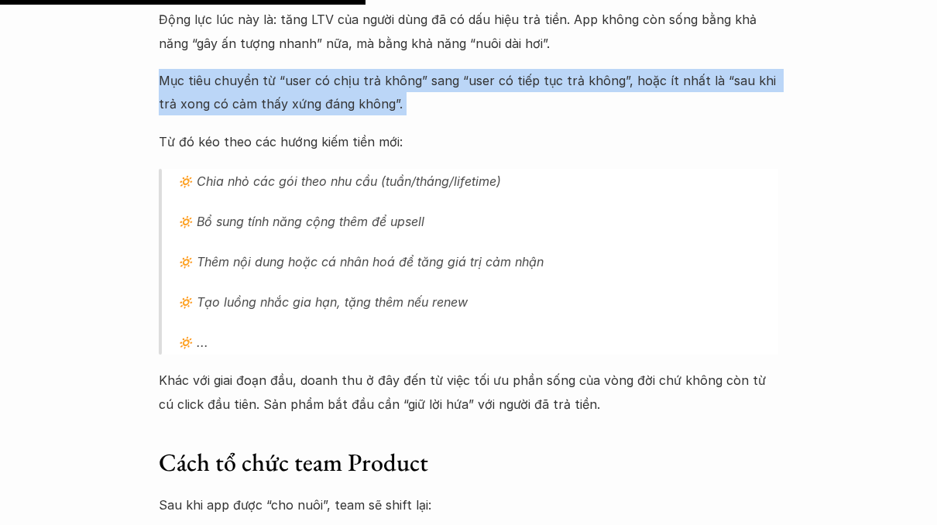
click at [347, 183] on p "🔅 Chia nhỏ các gói theo nhu cầu (tuần/tháng/lifetime)" at bounding box center [477, 181] width 601 height 25
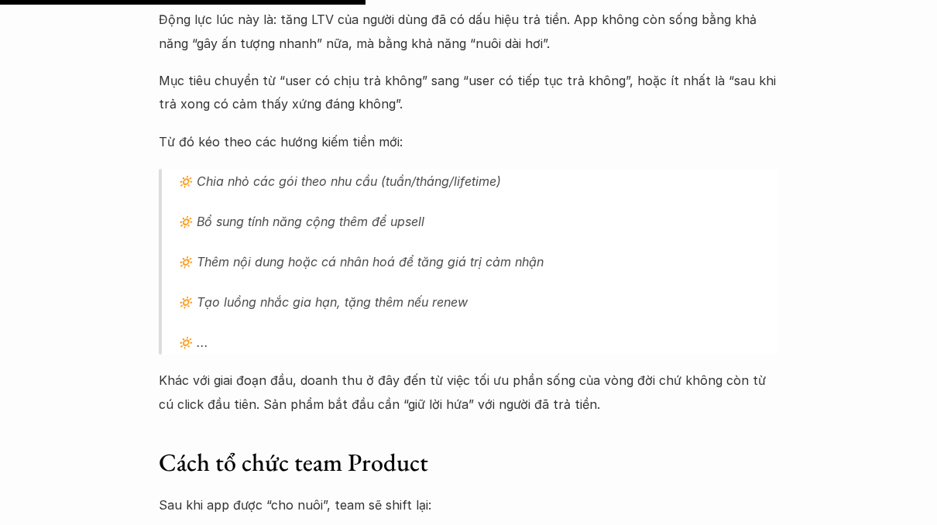
click at [347, 183] on p "🔅 Chia nhỏ các gói theo nhu cầu (tuần/tháng/lifetime)" at bounding box center [477, 181] width 601 height 25
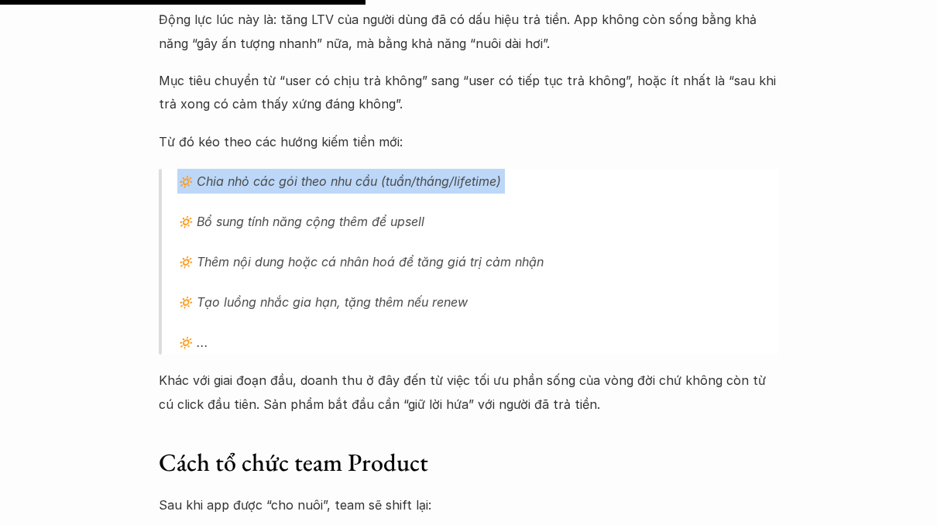
click at [330, 213] on p "🔅 Bổ sung tính năng cộng thêm để upsell" at bounding box center [477, 221] width 601 height 25
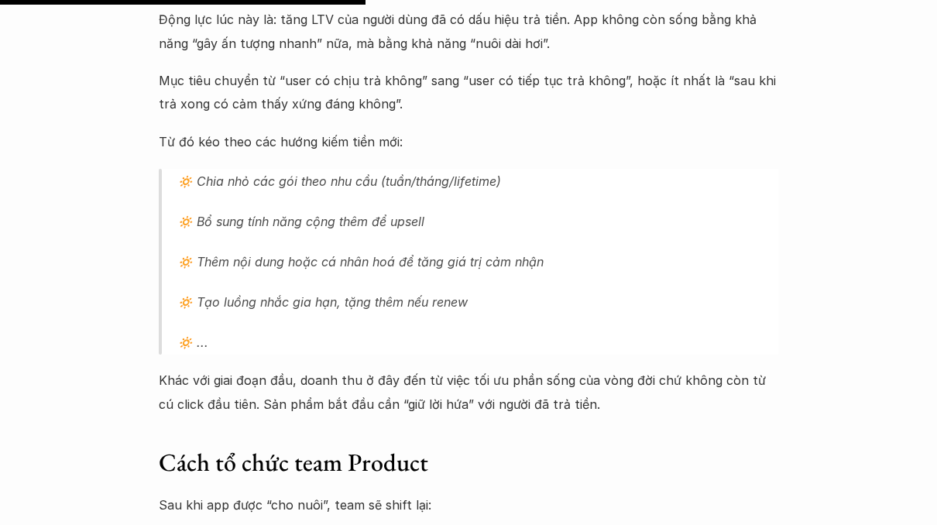
click at [330, 213] on p "🔅 Bổ sung tính năng cộng thêm để upsell" at bounding box center [477, 221] width 601 height 25
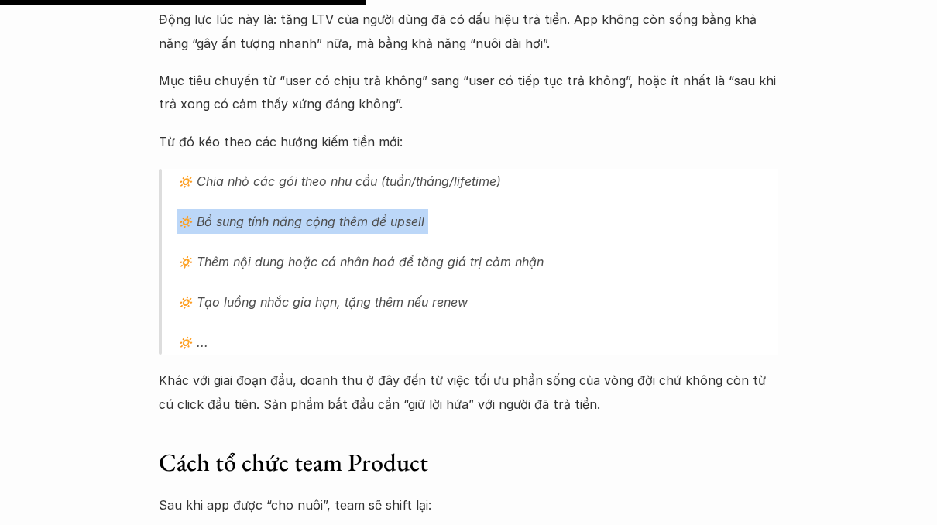
click at [317, 255] on p "🔅 Thêm nội dung hoặc cá nhân hoá để tăng giá trị cảm nhận" at bounding box center [477, 261] width 601 height 25
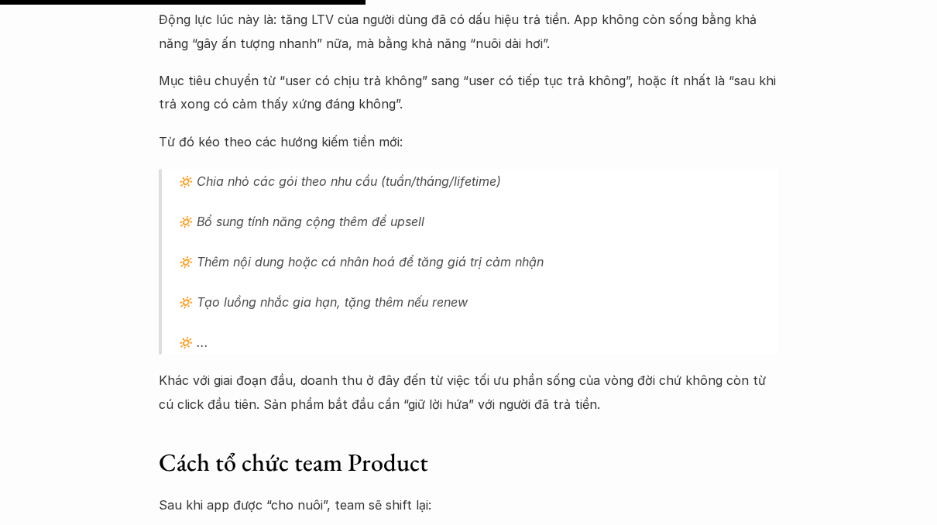
click at [317, 255] on p "🔅 Thêm nội dung hoặc cá nhân hoá để tăng giá trị cảm nhận" at bounding box center [477, 261] width 601 height 25
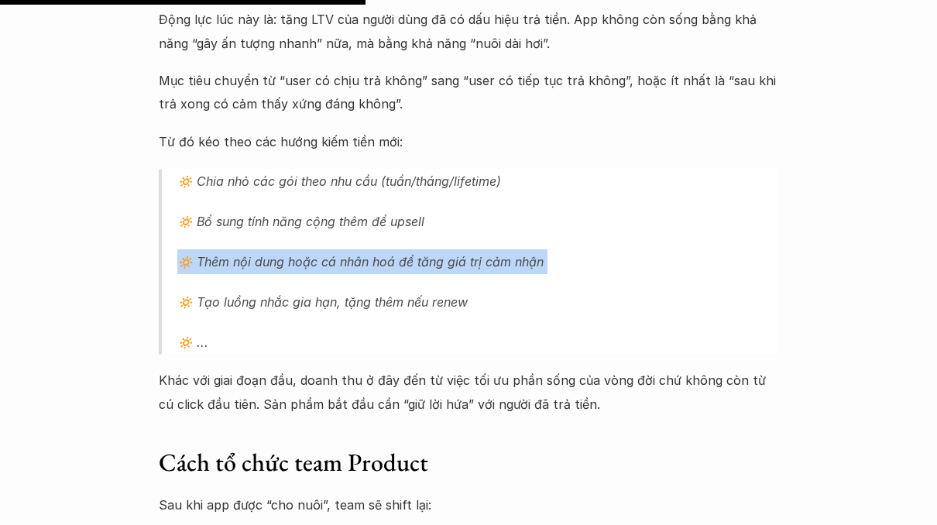
click at [311, 301] on p "🔅 Tạo luồng nhắc gia hạn, tặng thêm nếu renew" at bounding box center [477, 302] width 601 height 25
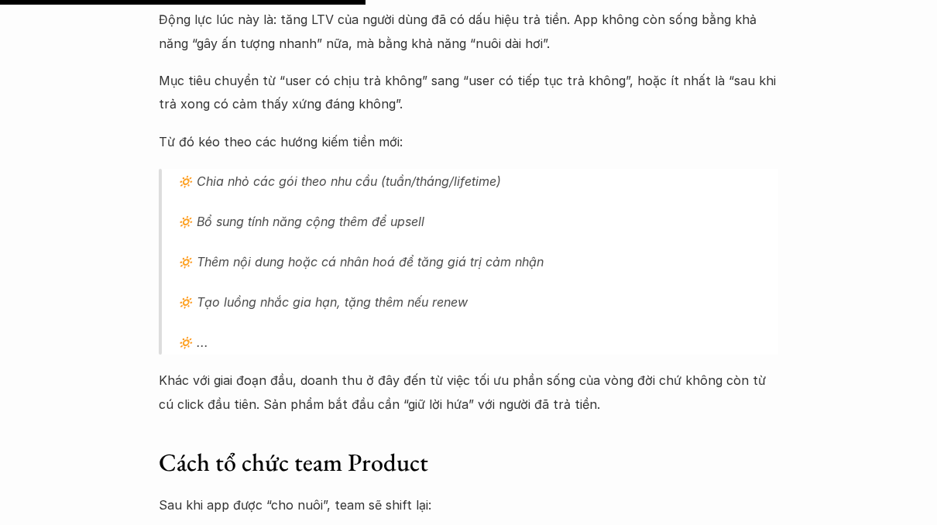
click at [311, 301] on p "🔅 Tạo luồng nhắc gia hạn, tặng thêm nếu renew" at bounding box center [477, 302] width 601 height 25
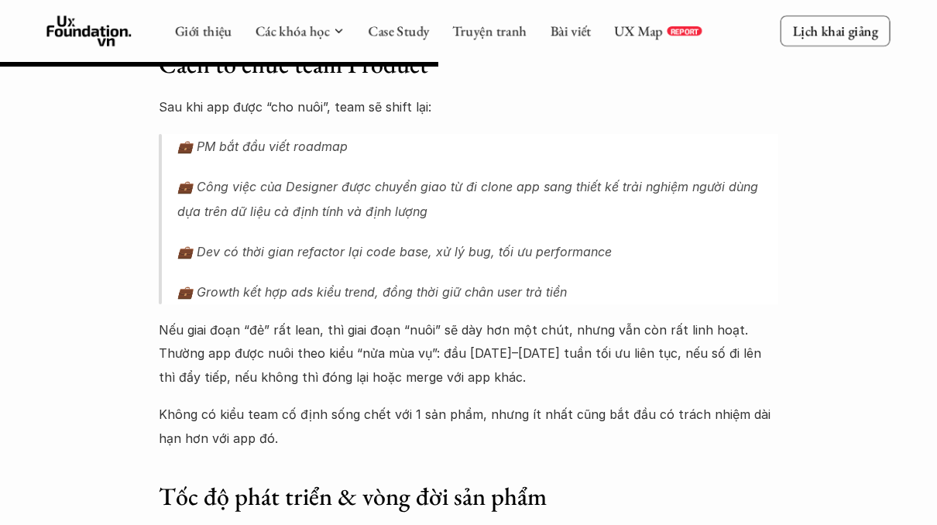
scroll to position [2367, 0]
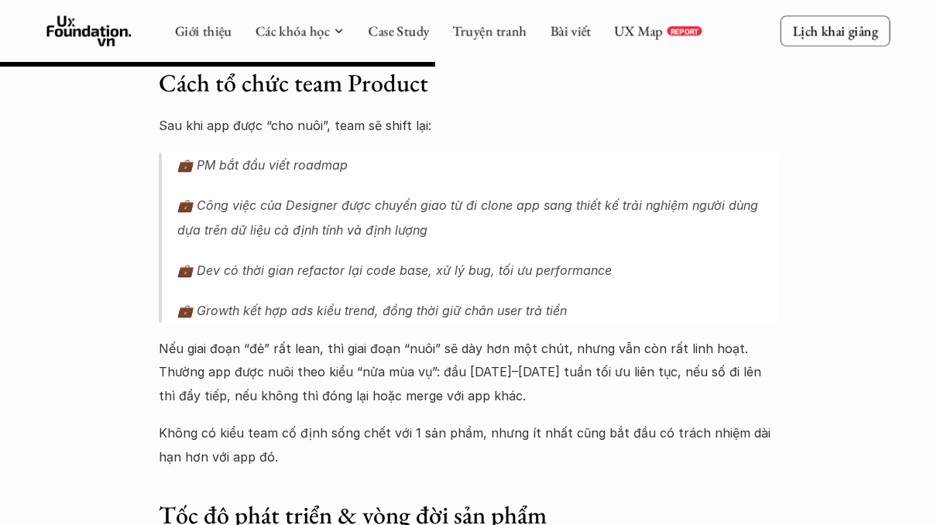
click at [331, 122] on p "Sau khi app được “cho nuôi”, team sẽ shift lại:" at bounding box center [468, 125] width 619 height 23
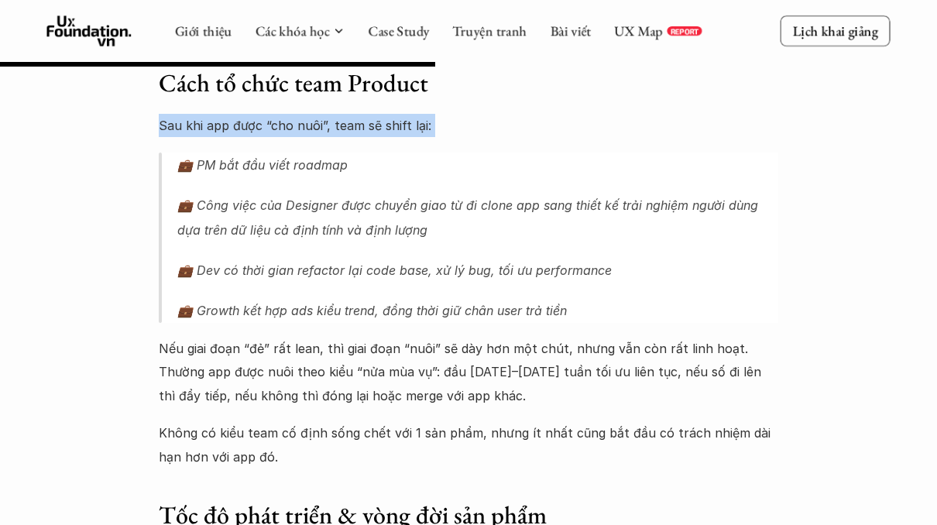
click at [307, 155] on p "💼 PM bắt đầu viết roadmap" at bounding box center [477, 164] width 601 height 25
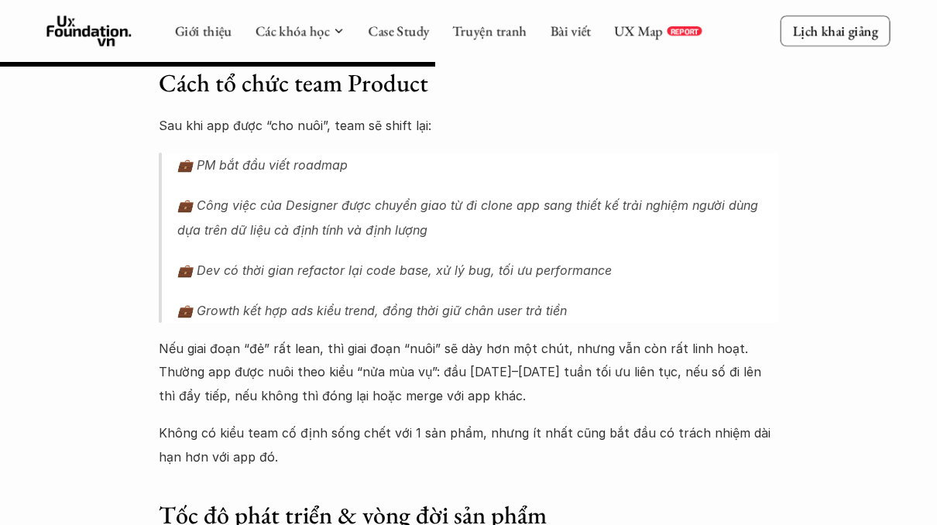
click at [307, 155] on p "💼 PM bắt đầu viết roadmap" at bounding box center [477, 164] width 601 height 25
click at [303, 159] on p "💼 PM bắt đầu viết roadmap" at bounding box center [477, 164] width 601 height 25
click at [302, 205] on p "💼 Công việc của Designer được chuyển giao từ đi clone app sang thiết kế trải ng…" at bounding box center [477, 218] width 601 height 50
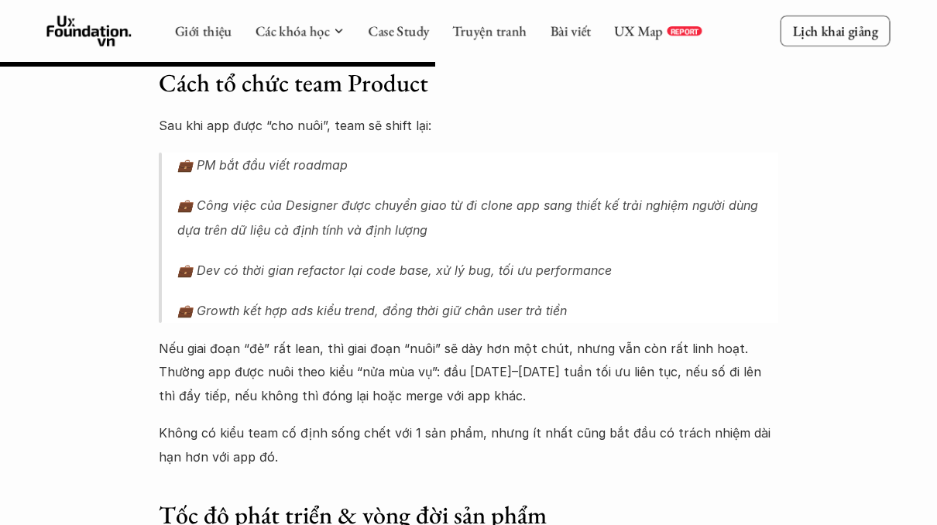
click at [302, 205] on p "💼 Công việc của Designer được chuyển giao từ đi clone app sang thiết kế trải ng…" at bounding box center [477, 218] width 601 height 50
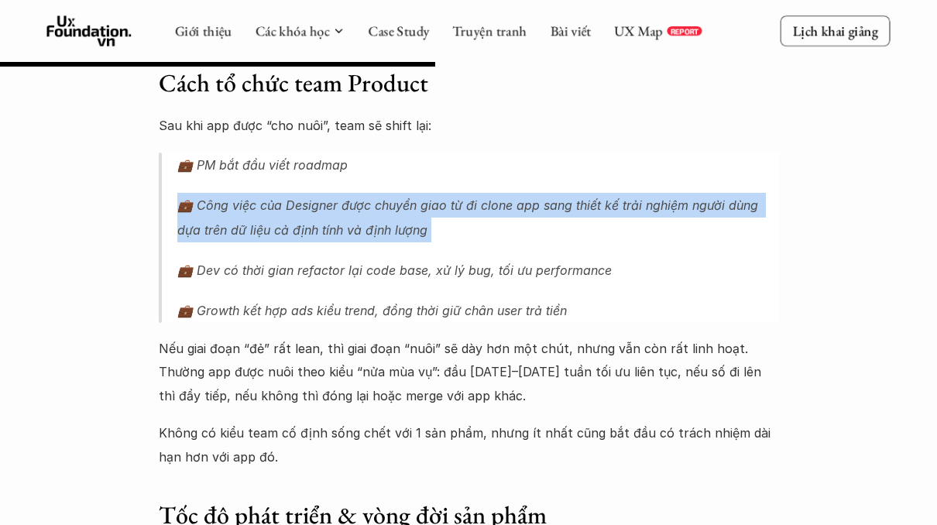
click at [302, 205] on p "💼 Công việc của Designer được chuyển giao từ đi clone app sang thiết kế trải ng…" at bounding box center [477, 218] width 601 height 50
click at [293, 221] on p "💼 Công việc của Designer được chuyển giao từ đi clone app sang thiết kế trải ng…" at bounding box center [477, 218] width 601 height 50
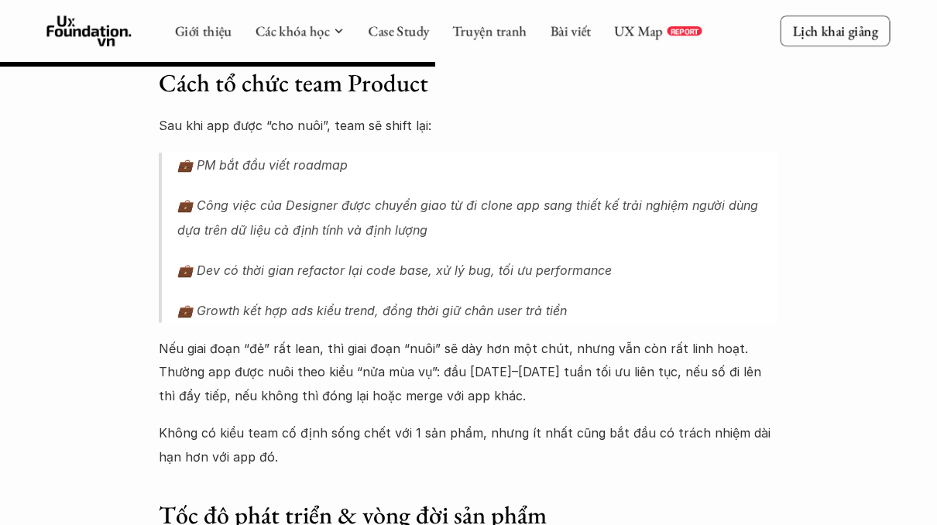
click at [291, 228] on p "💼 Công việc của Designer được chuyển giao từ đi clone app sang thiết kế trải ng…" at bounding box center [477, 218] width 601 height 50
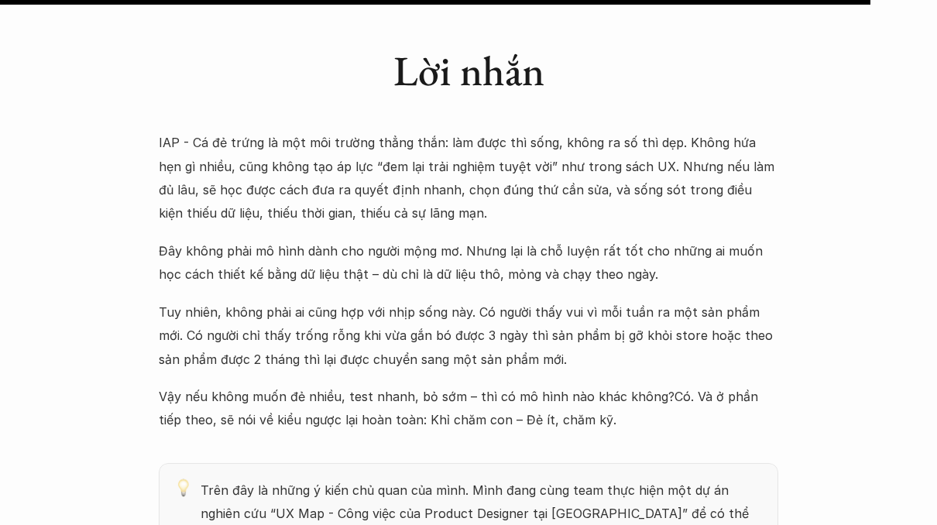
scroll to position [4757, 0]
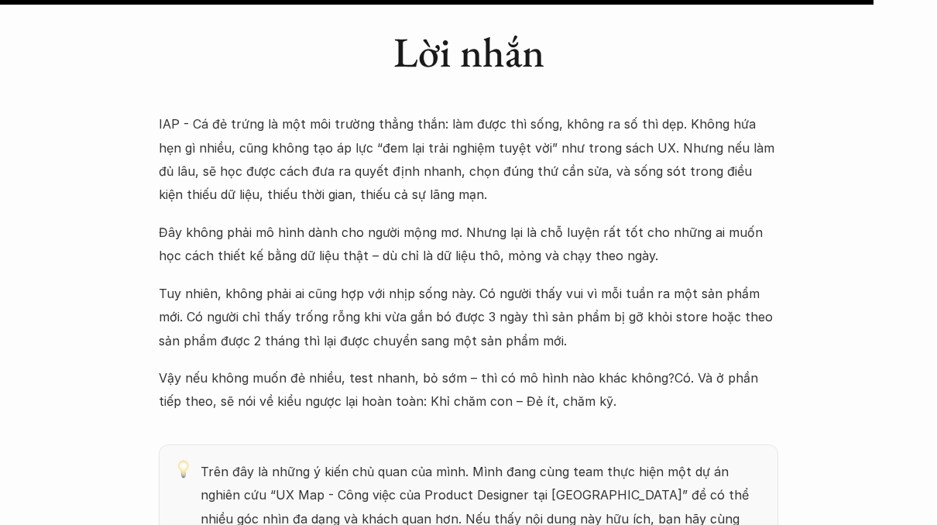
click at [334, 126] on p "IAP - Cá đẻ trứng là một môi trường thẳng thắn: làm được thì sống, không ra số …" at bounding box center [468, 159] width 619 height 94
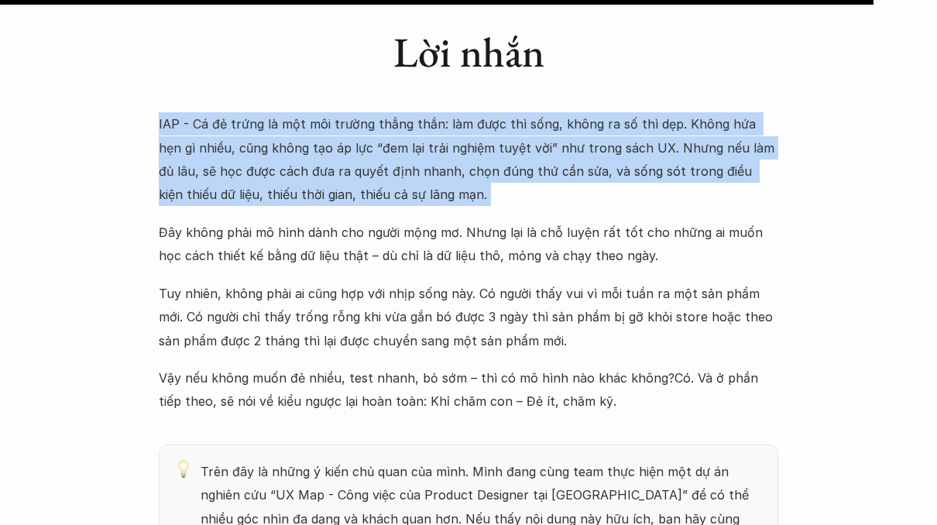
click at [389, 146] on p "IAP - Cá đẻ trứng là một môi trường thẳng thắn: làm được thì sống, không ra số …" at bounding box center [468, 159] width 619 height 94
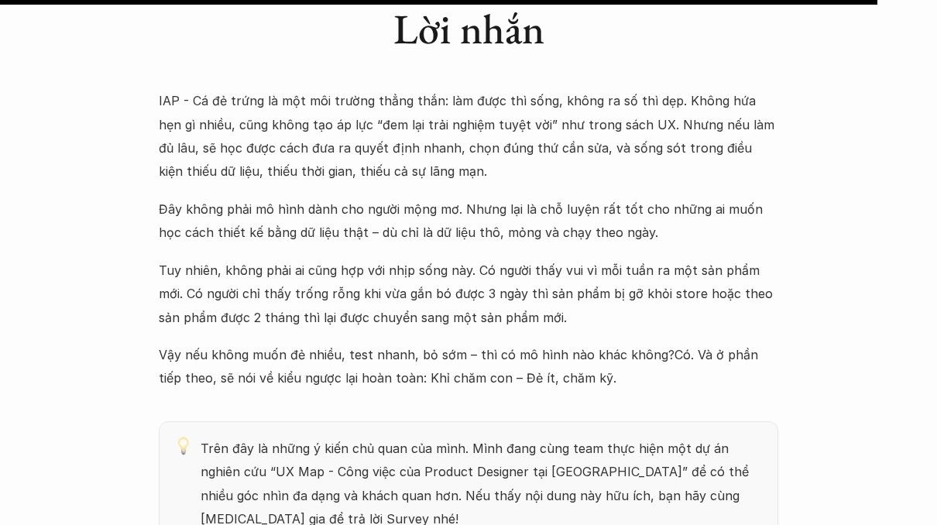
scroll to position [4778, 0]
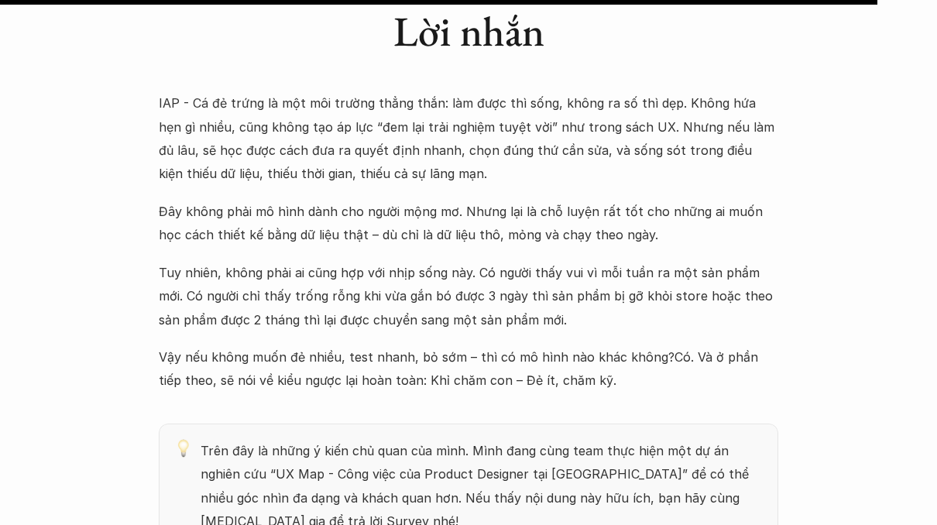
click at [362, 127] on p "IAP - Cá đẻ trứng là một môi trường thẳng thắn: làm được thì sống, không ra số …" at bounding box center [468, 138] width 619 height 94
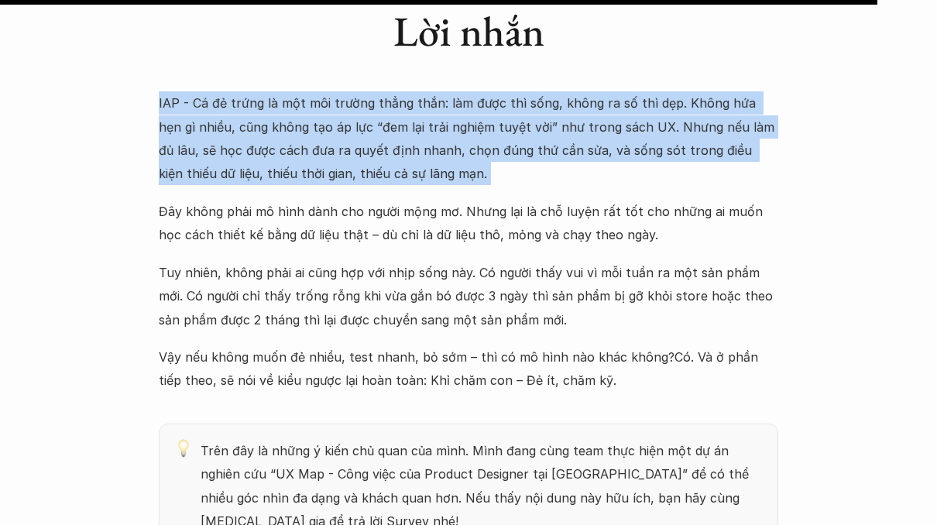
click at [377, 127] on p "IAP - Cá đẻ trứng là một môi trường thẳng thắn: làm được thì sống, không ra số …" at bounding box center [468, 138] width 619 height 94
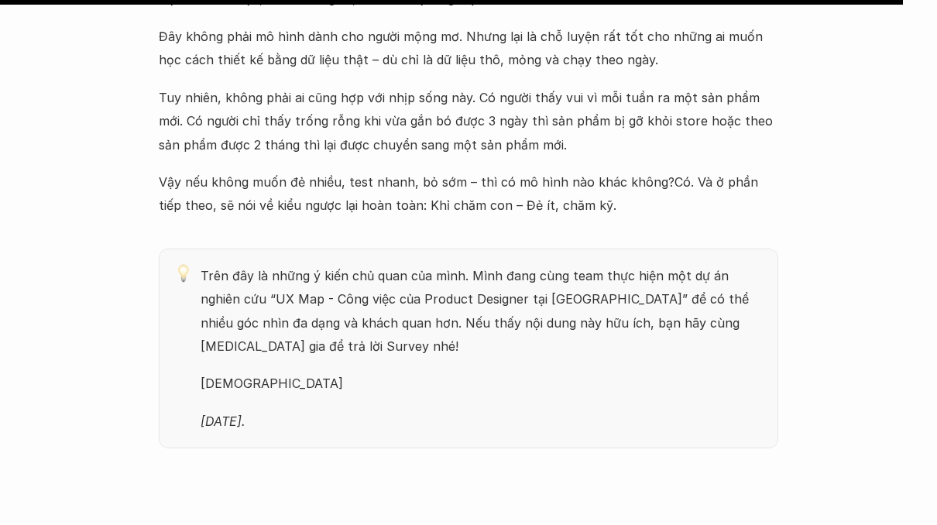
scroll to position [4954, 0]
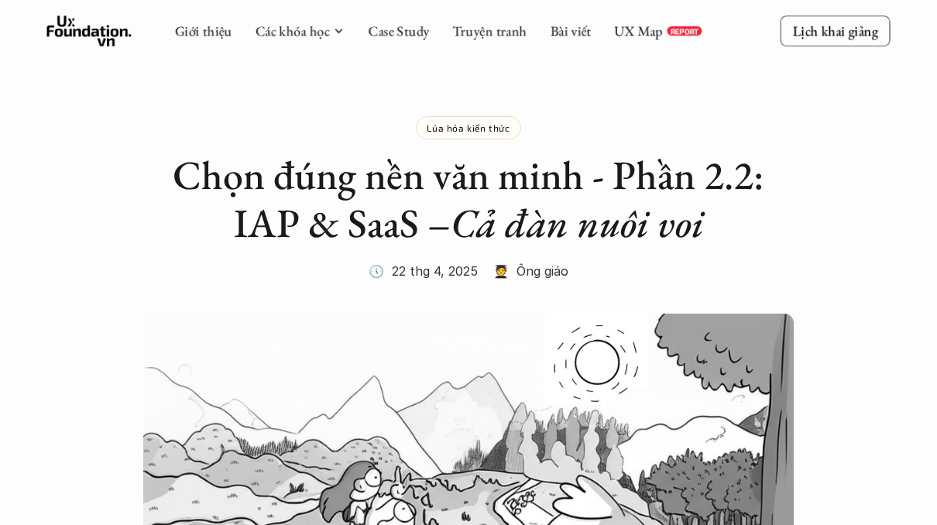
click at [214, 187] on h2 "Chọn đúng nền văn minh - Phần 2.2: IAP & SaaS – Cả đàn nuôi voi" at bounding box center [468, 199] width 619 height 97
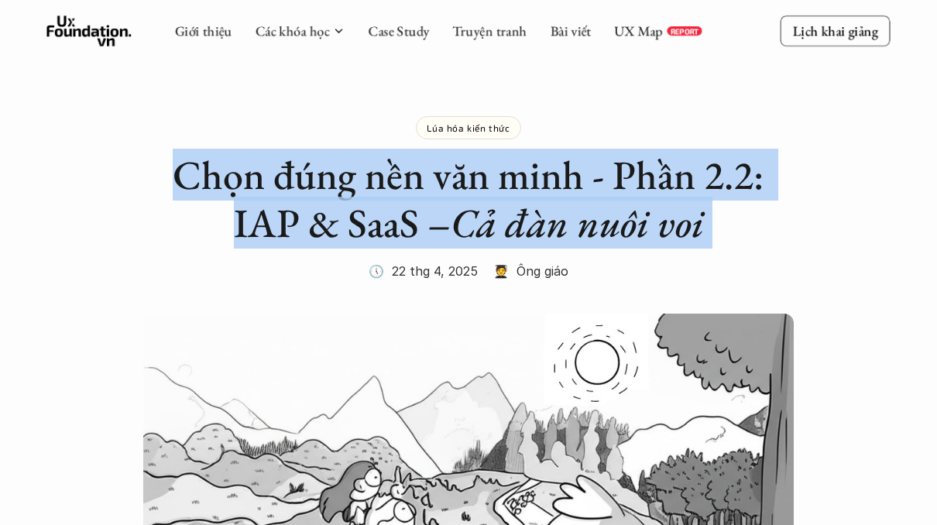
click at [214, 187] on h2 "Chọn đúng nền văn minh - Phần 2.2: IAP & SaaS – Cả đàn nuôi voi" at bounding box center [468, 199] width 619 height 97
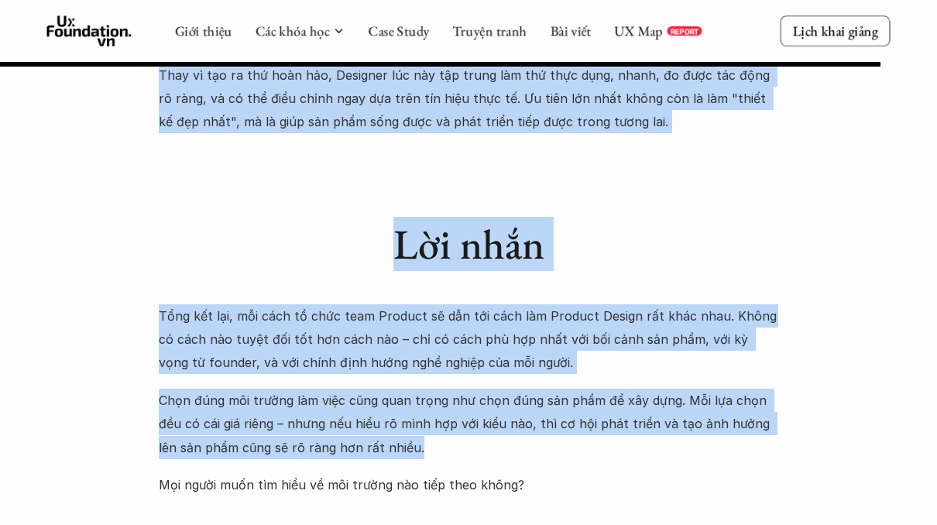
scroll to position [4816, 0]
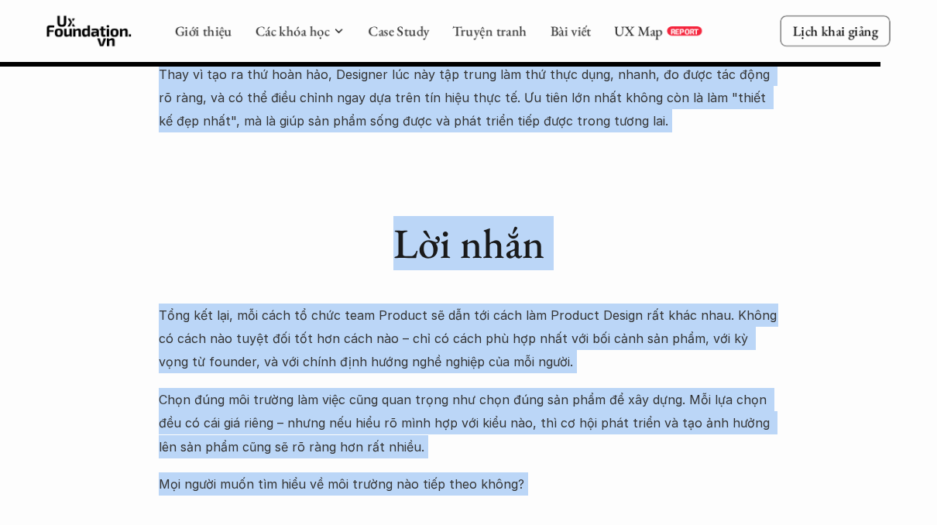
drag, startPoint x: 145, startPoint y: 86, endPoint x: 530, endPoint y: 390, distance: 491.1
copy div "L ipsu dolor, sita con ad el sedd "Ei te incid" – utl etd magn aliq enim ad min…"
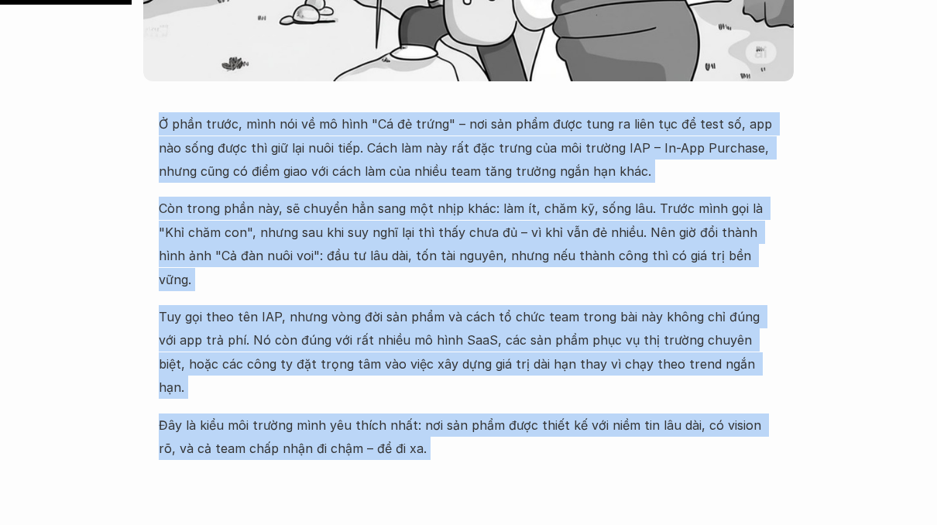
scroll to position [732, 0]
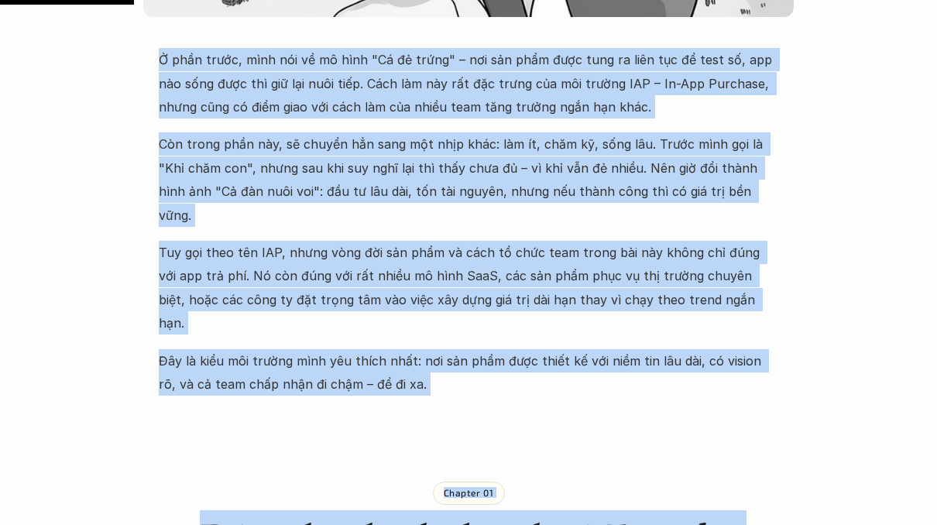
click at [437, 250] on p "Tuy gọi theo tên IAP, nhưng vòng đời sản phẩm và cách tổ chức team trong bài nà…" at bounding box center [468, 288] width 619 height 94
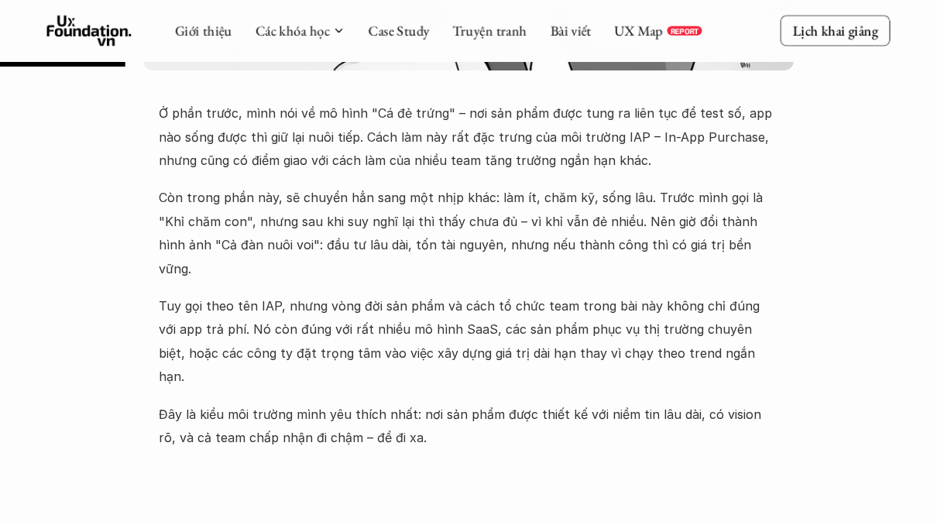
scroll to position [690, 0]
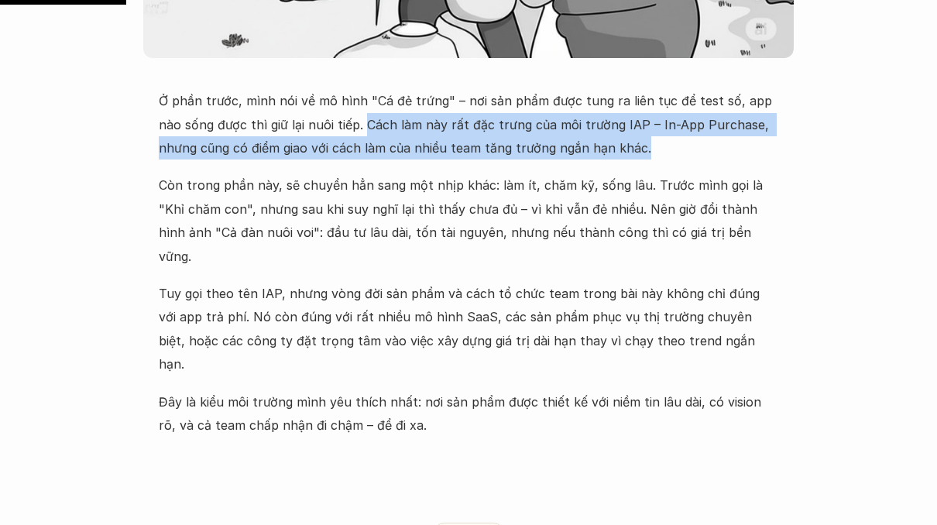
drag, startPoint x: 339, startPoint y: 124, endPoint x: 551, endPoint y: 162, distance: 215.5
click at [551, 162] on div "Ở phần trước, mình nói về mô hình "Cá đẻ trứng" – nơi sản phẩm được tung ra liê…" at bounding box center [468, 263] width 619 height 348
click at [550, 150] on p "Ở phần trước, mình nói về mô hình "Cá đẻ trứng" – nơi sản phẩm được tung ra liê…" at bounding box center [468, 124] width 619 height 70
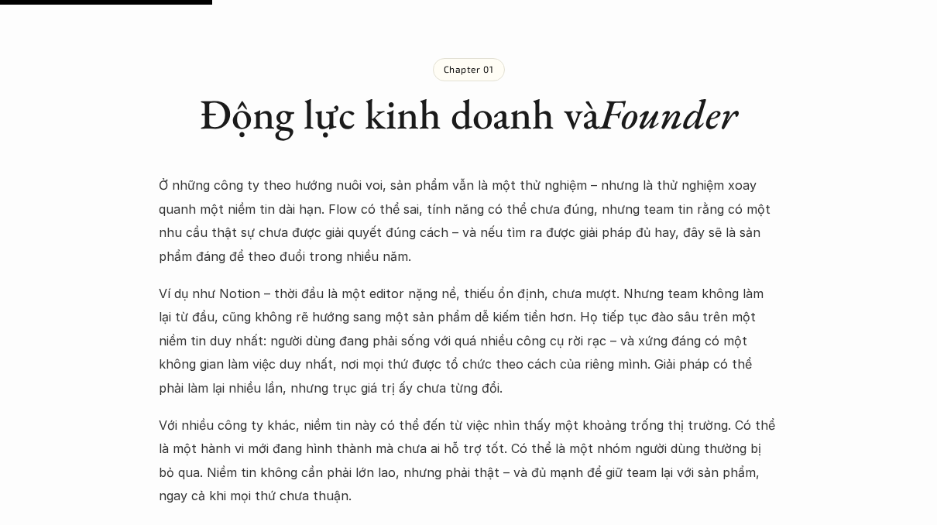
scroll to position [1160, 0]
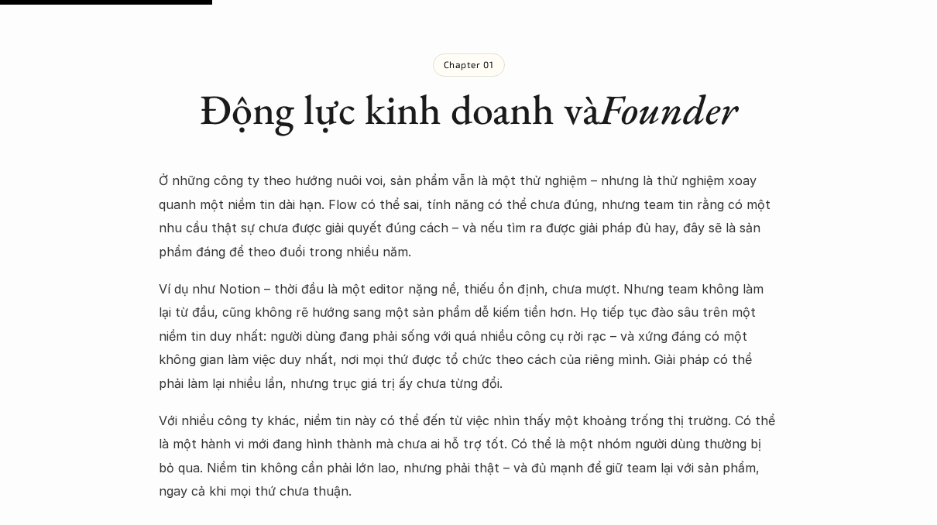
click at [503, 84] on h1 "Động lực kinh doanh và Founder" at bounding box center [468, 109] width 619 height 50
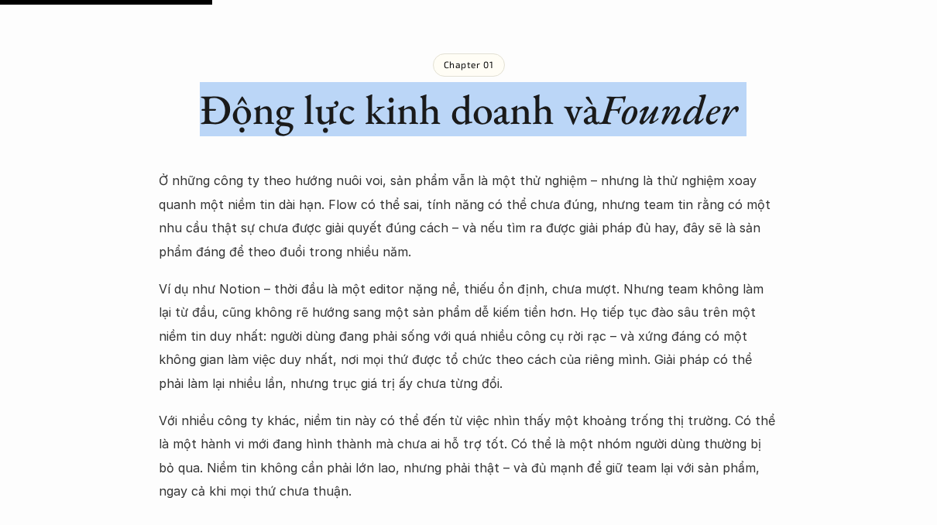
click at [482, 84] on h1 "Động lực kinh doanh và Founder" at bounding box center [468, 109] width 619 height 50
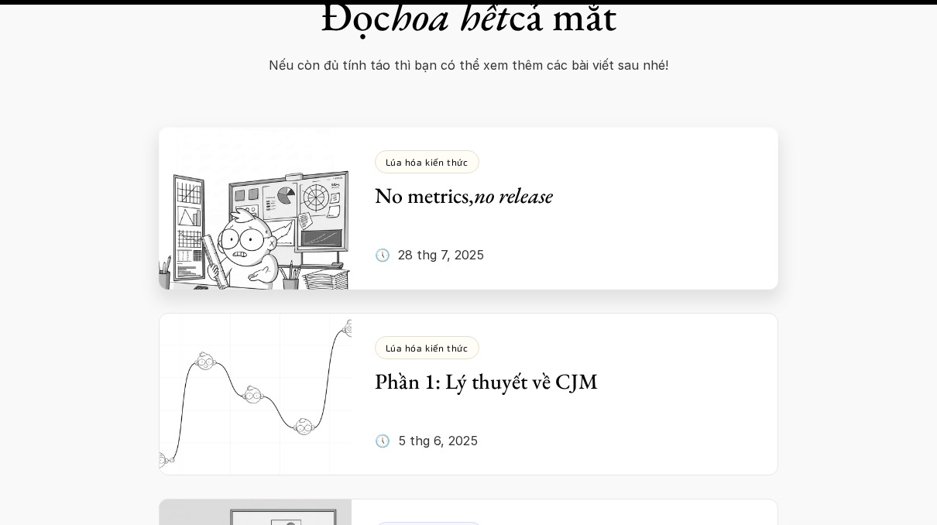
scroll to position [5977, 0]
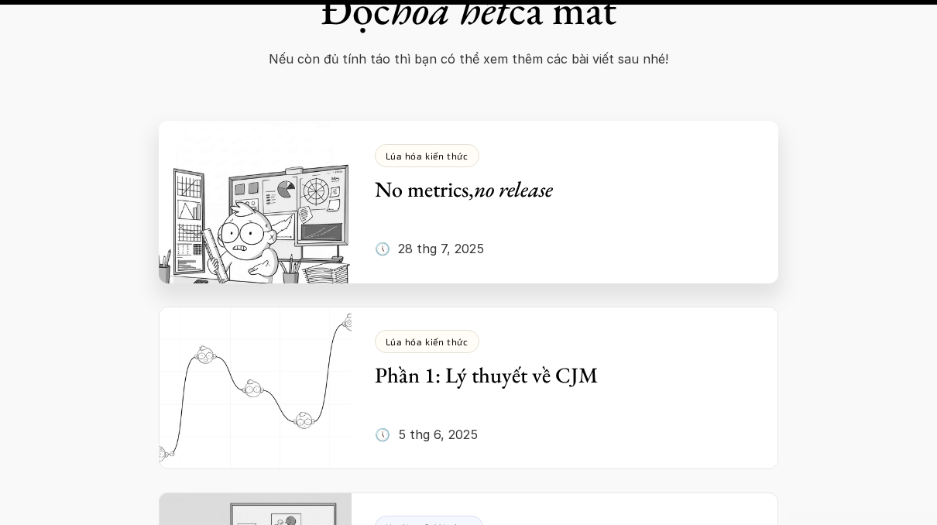
click at [511, 175] on em "no release" at bounding box center [513, 189] width 79 height 28
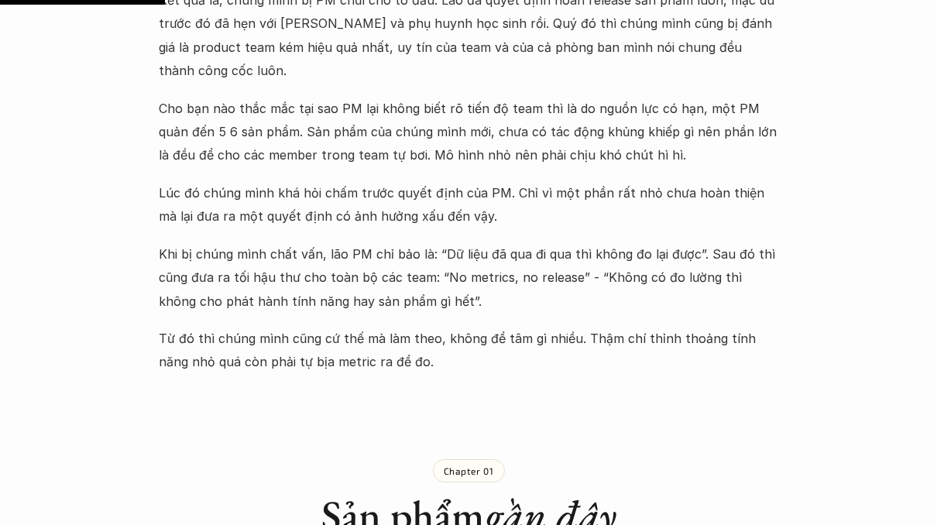
scroll to position [939, 0]
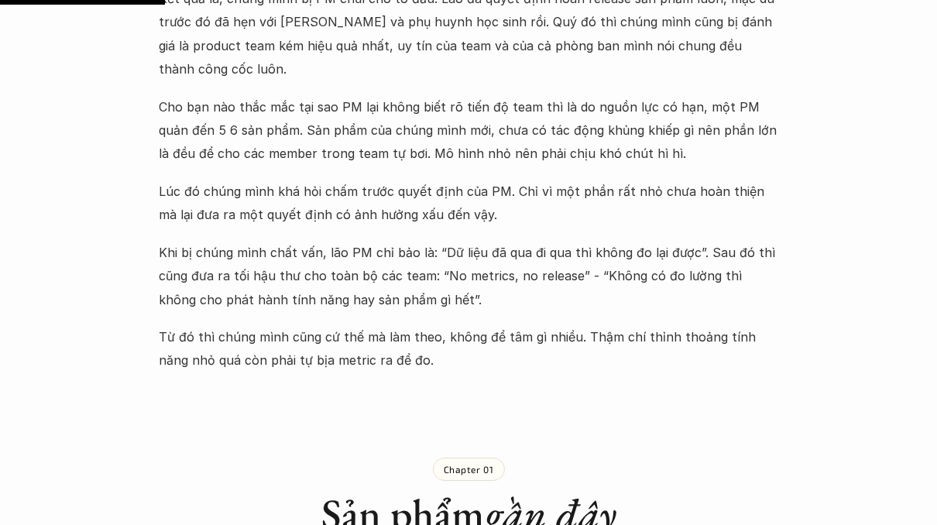
click at [543, 95] on p "Cho bạn nào thắc mắc tại sao PM lại không biết rõ tiến độ team thì là do nguồn …" at bounding box center [468, 130] width 619 height 70
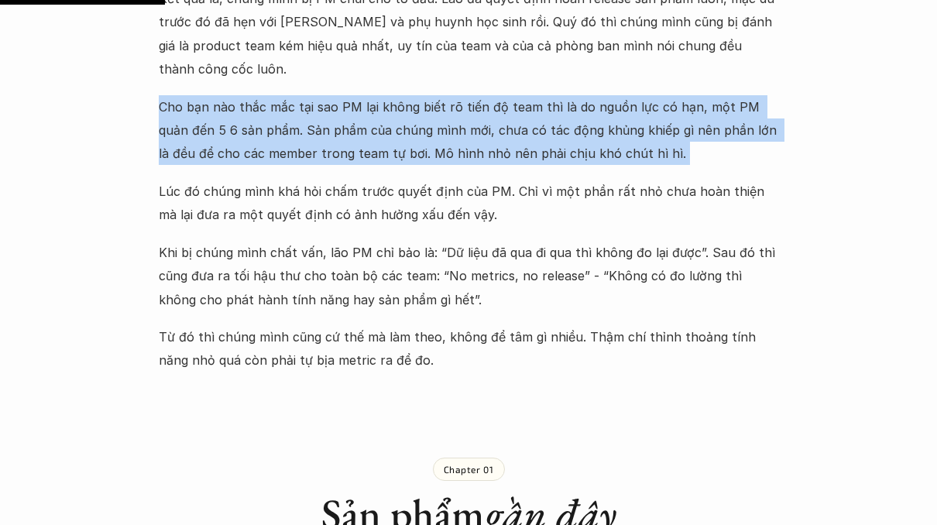
click at [535, 102] on p "Cho bạn nào thắc mắc tại sao PM lại không biết rõ tiến độ team thì là do nguồn …" at bounding box center [468, 130] width 619 height 70
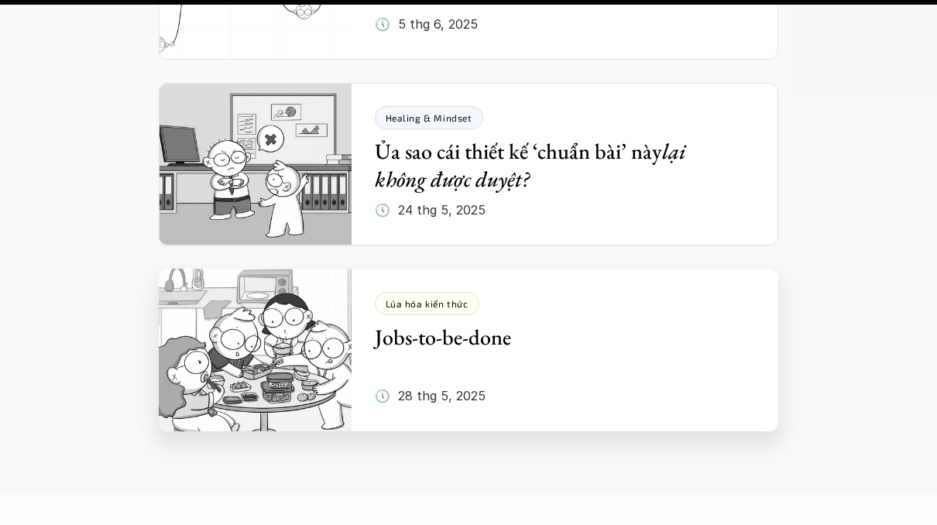
scroll to position [6396, 0]
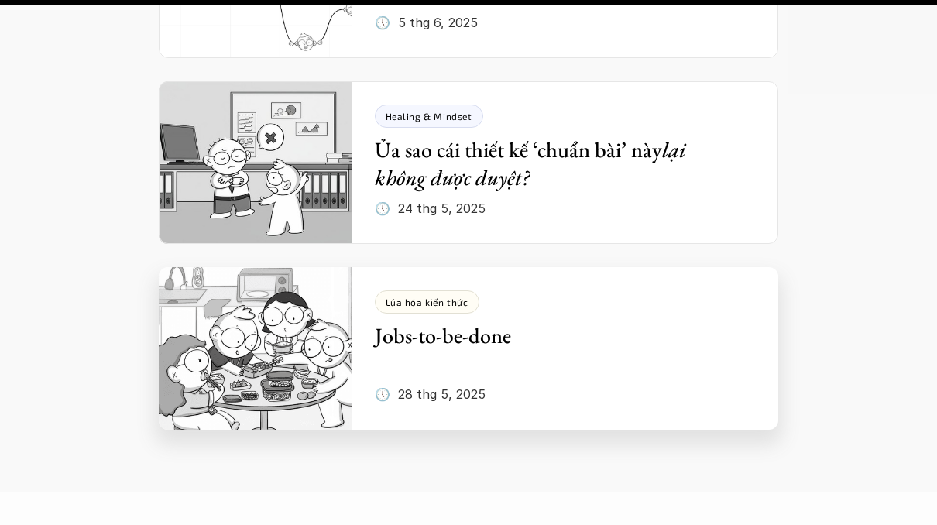
click at [475, 321] on h5 "Jobs-to-be-done" at bounding box center [554, 335] width 358 height 28
